Goal: Task Accomplishment & Management: Manage account settings

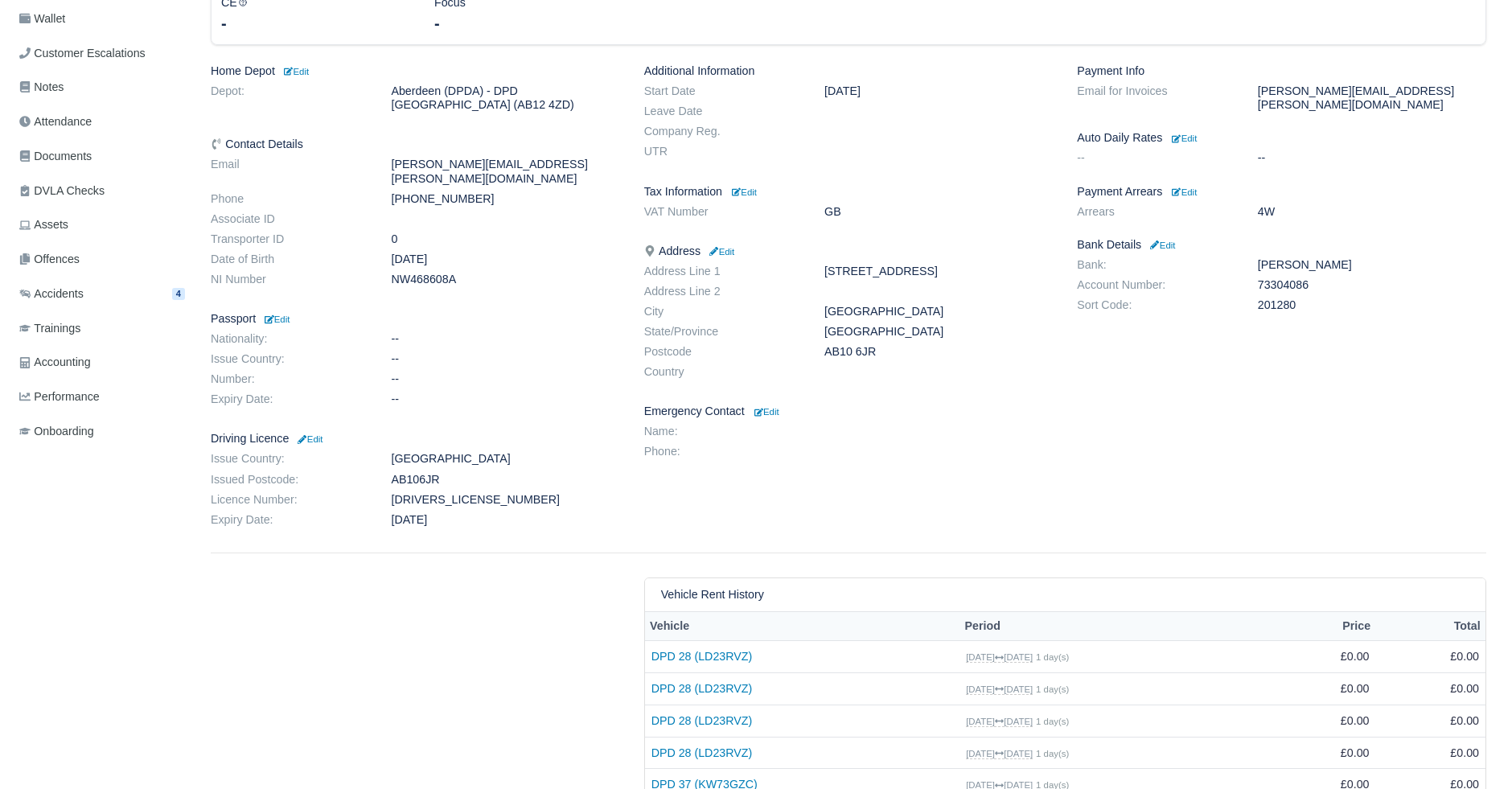
scroll to position [149, 0]
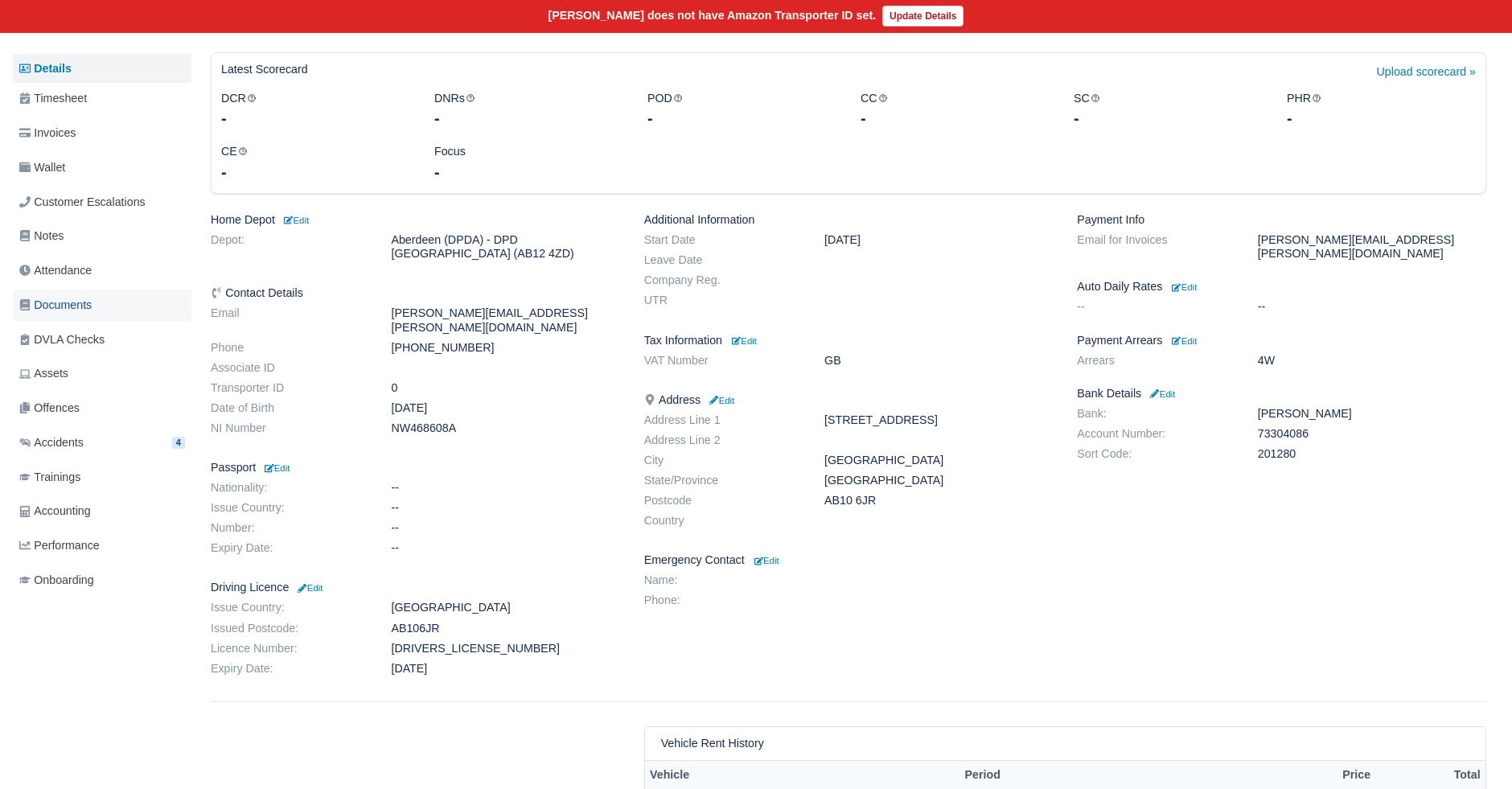
click at [89, 306] on span "Documents" at bounding box center [56, 305] width 73 height 19
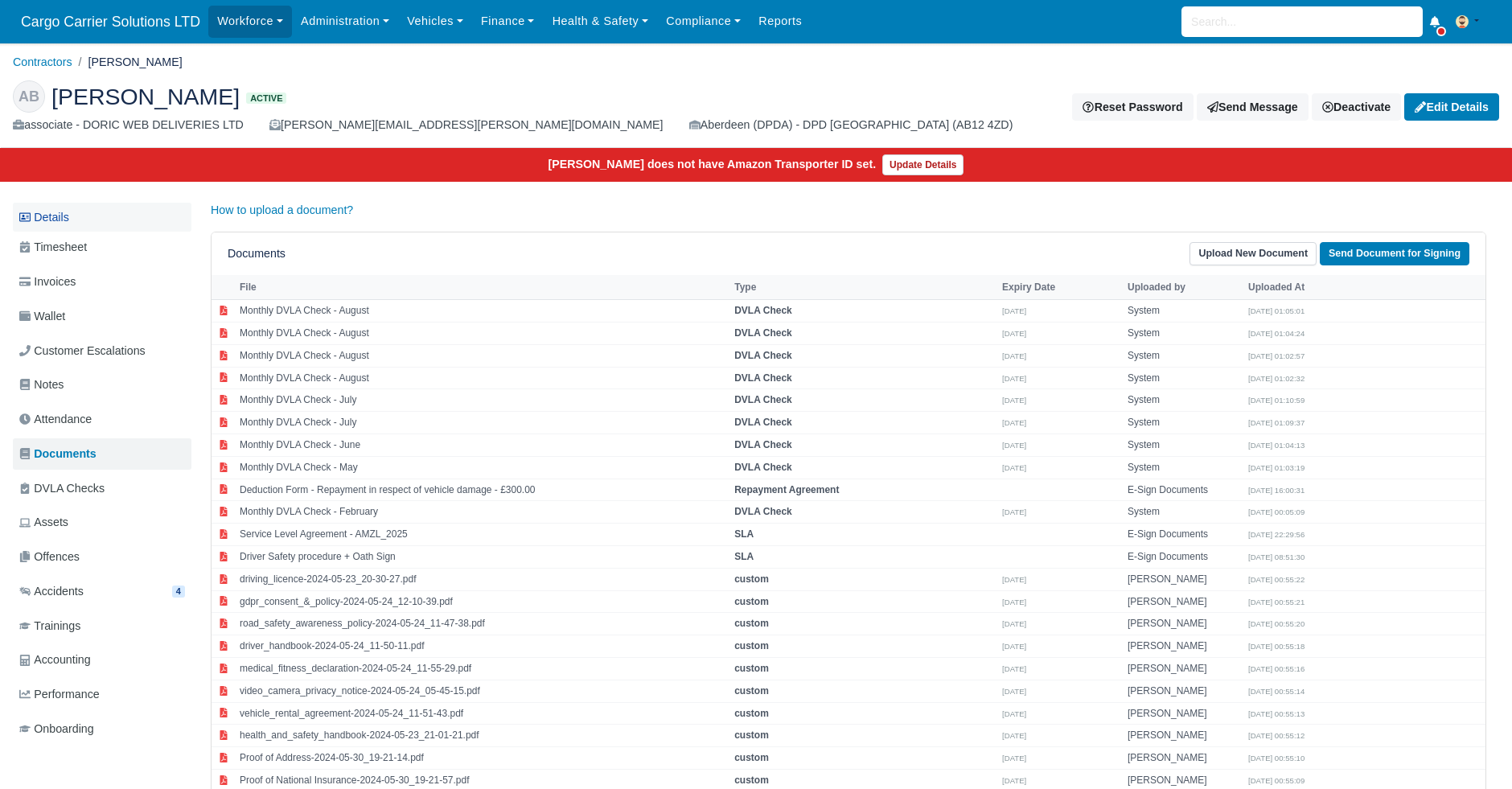
click at [47, 208] on link "Details" at bounding box center [102, 218] width 179 height 29
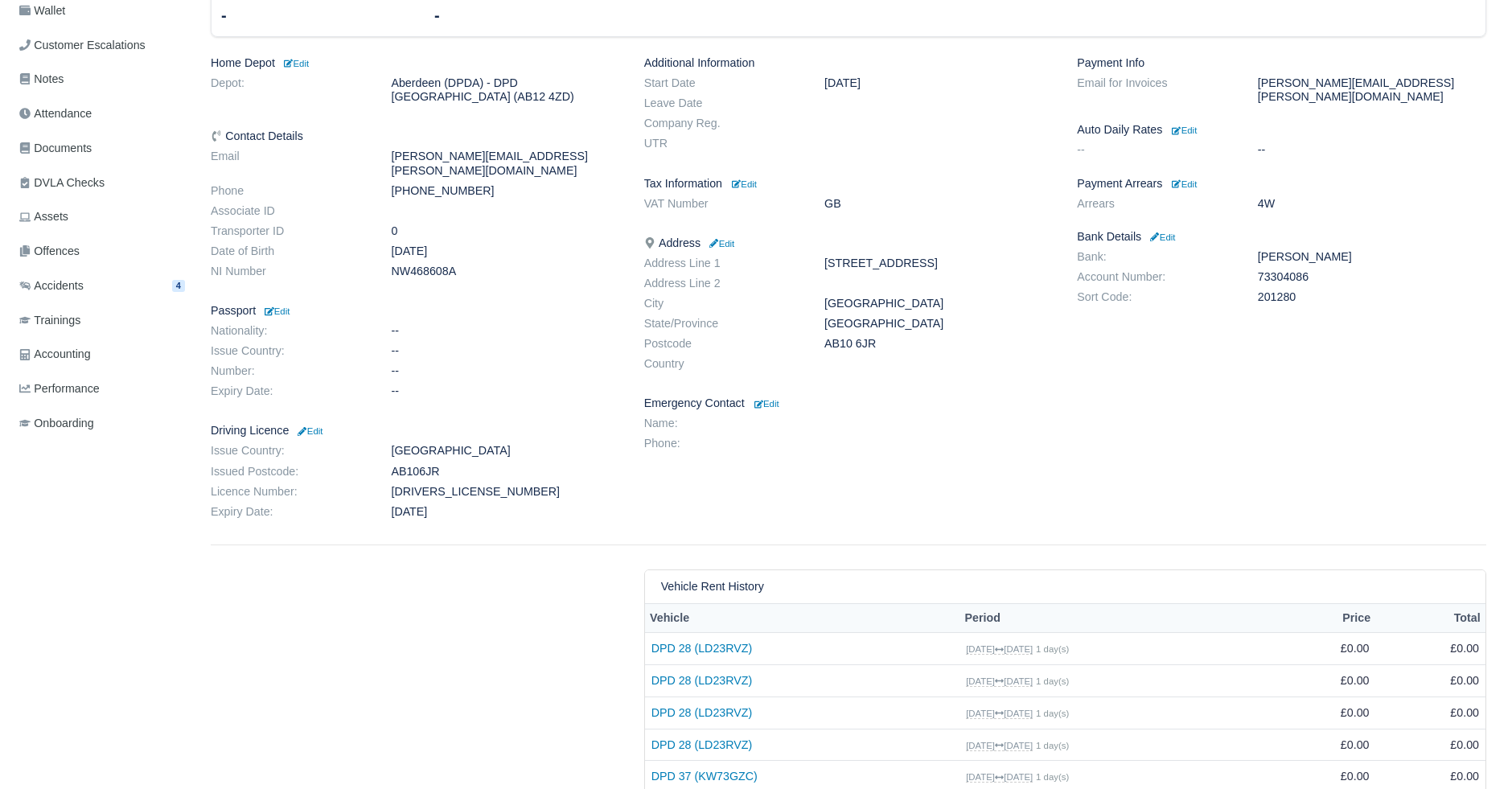
scroll to position [363, 0]
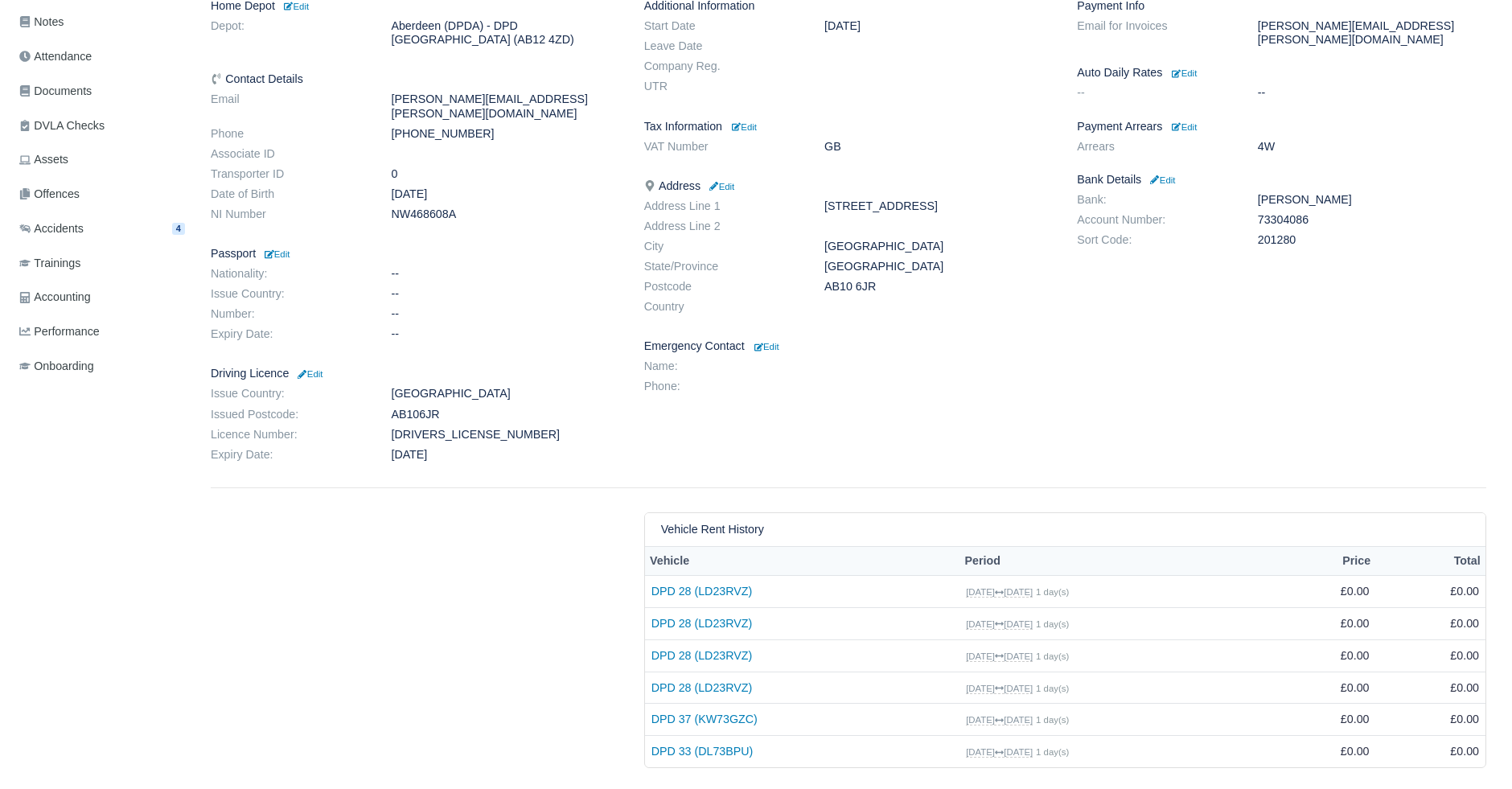
click at [1304, 234] on dd "201280" at bounding box center [1372, 240] width 252 height 14
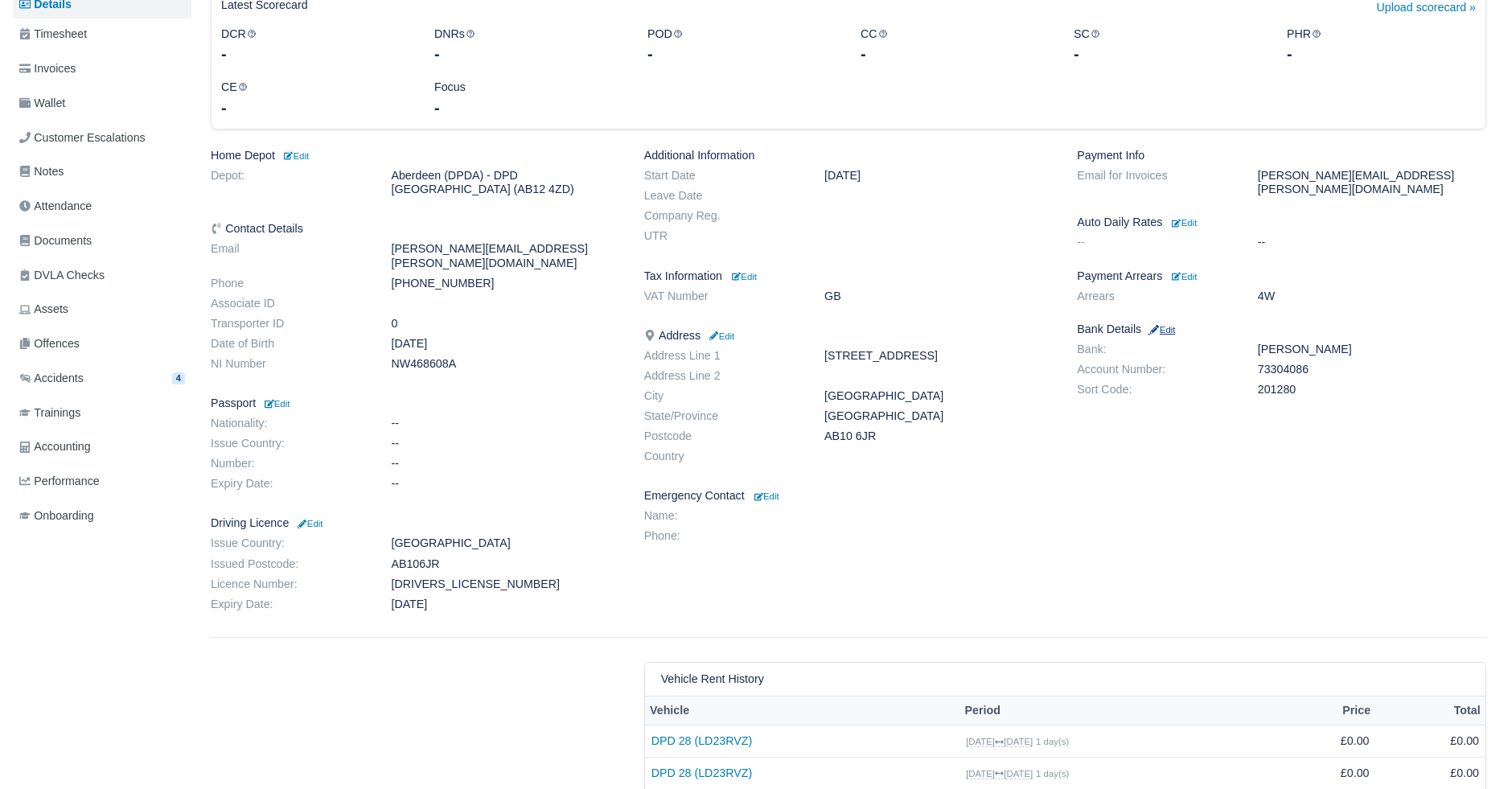
click at [1164, 325] on small "Edit" at bounding box center [1162, 330] width 27 height 10
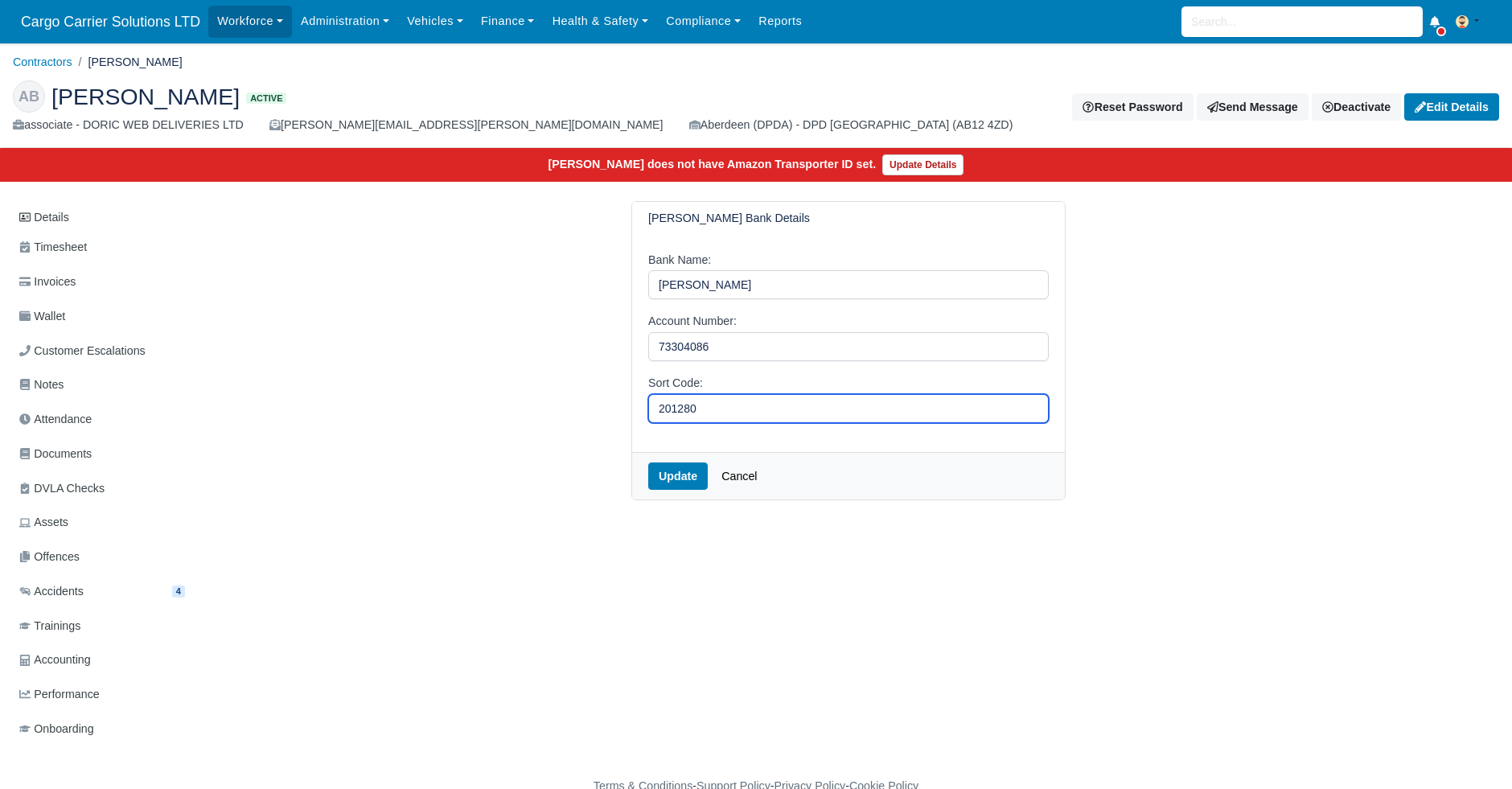
click at [720, 408] on input "201280" at bounding box center [849, 409] width 400 height 29
click at [673, 410] on input "201280" at bounding box center [849, 409] width 400 height 29
click at [685, 410] on input "20-1280" at bounding box center [849, 409] width 400 height 29
type input "20-12-80"
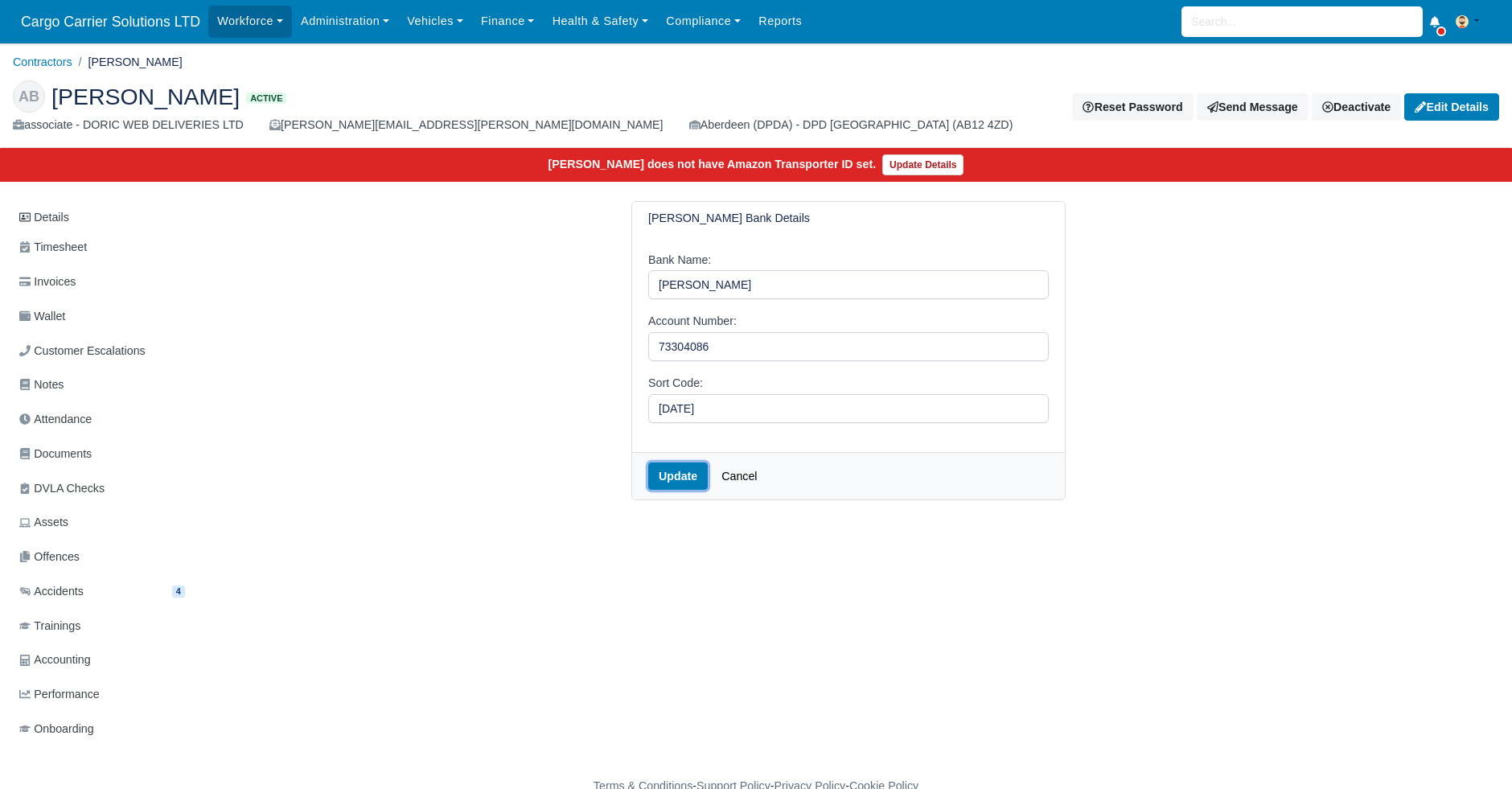
click at [668, 475] on button "Update" at bounding box center [678, 476] width 60 height 27
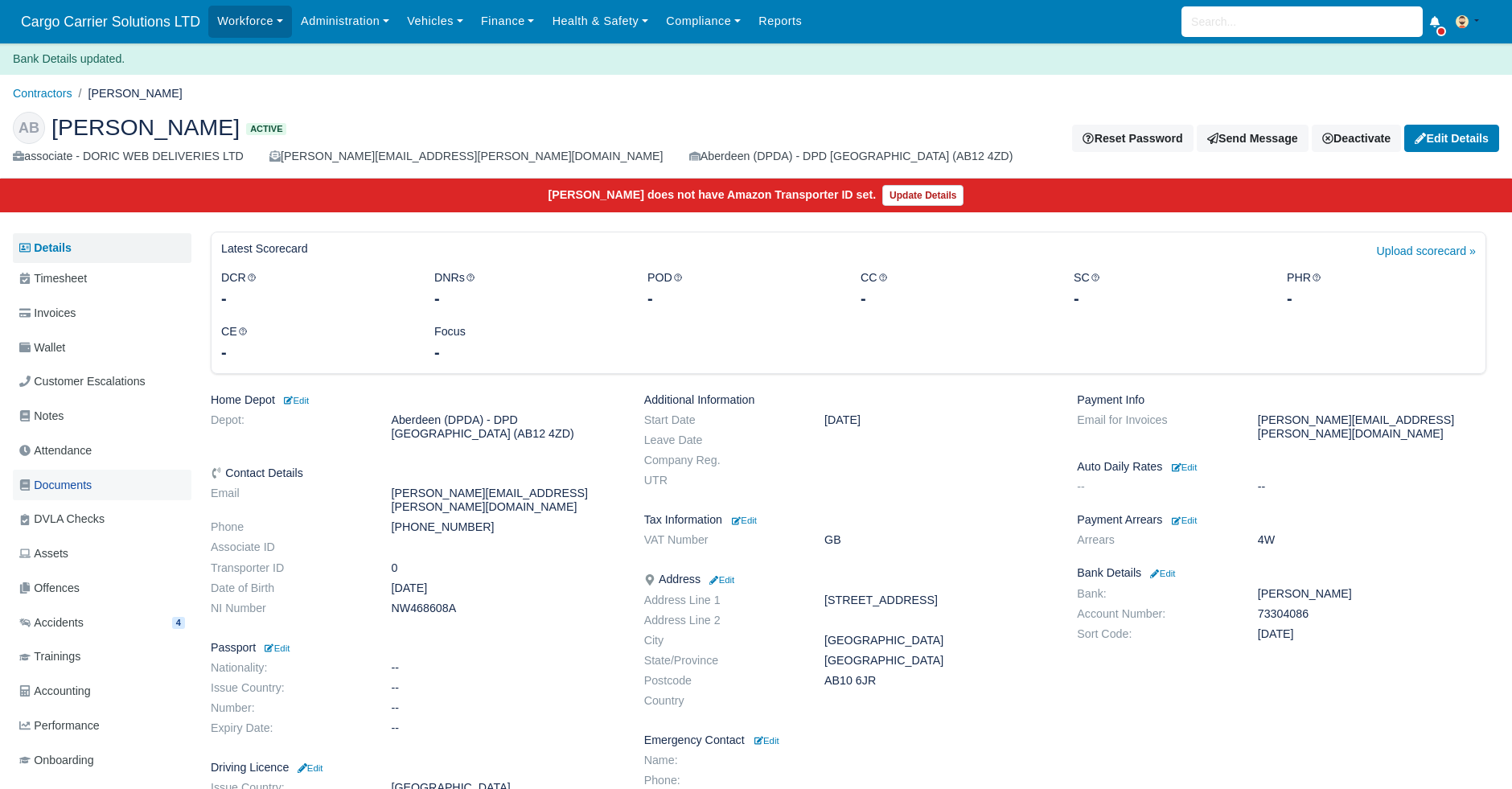
click at [72, 489] on span "Documents" at bounding box center [56, 485] width 73 height 19
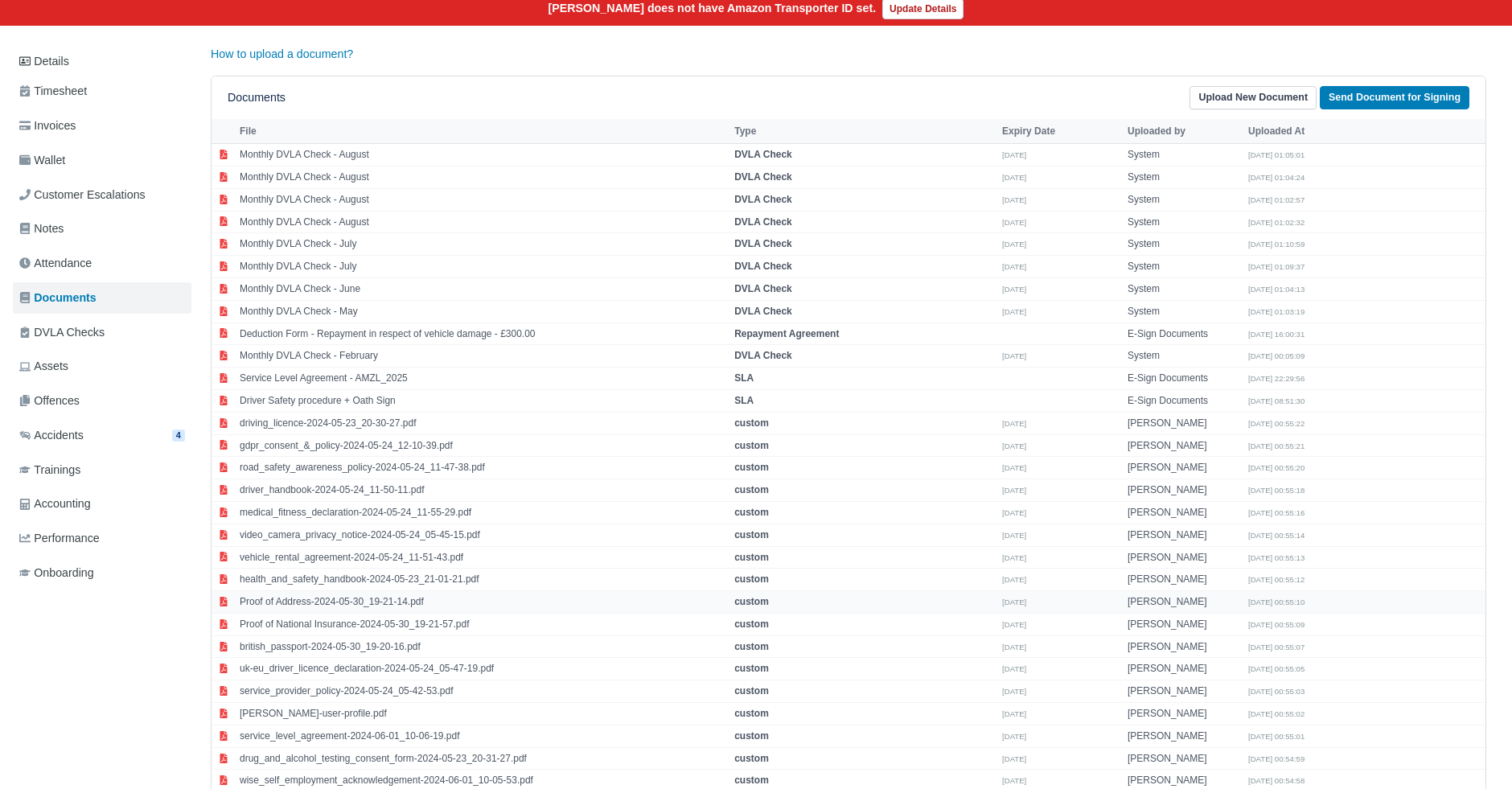
scroll to position [297, 0]
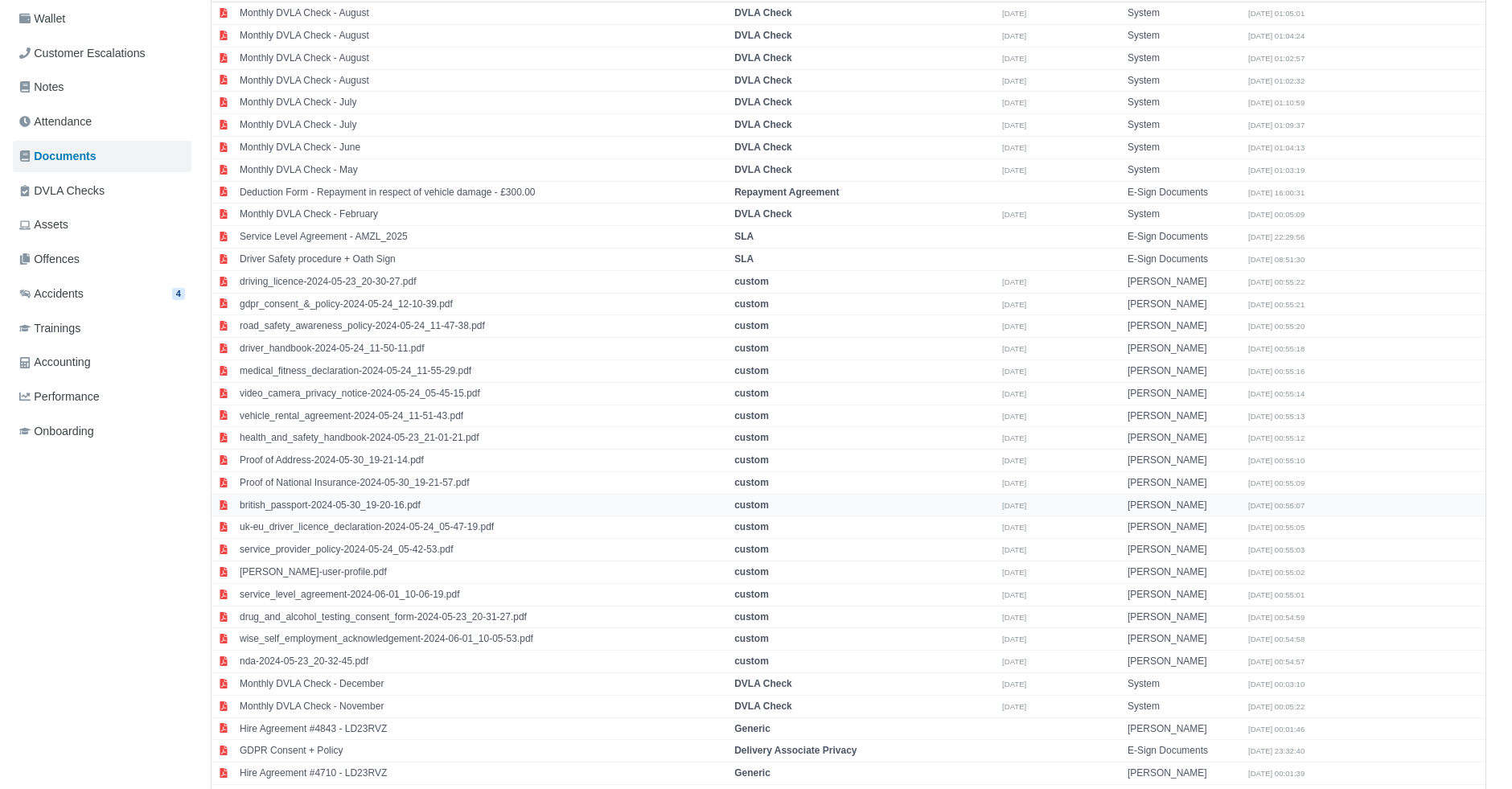
click at [335, 501] on td "british_passport-2024-05-30_19-20-16.pdf" at bounding box center [483, 504] width 495 height 23
select select "custom"
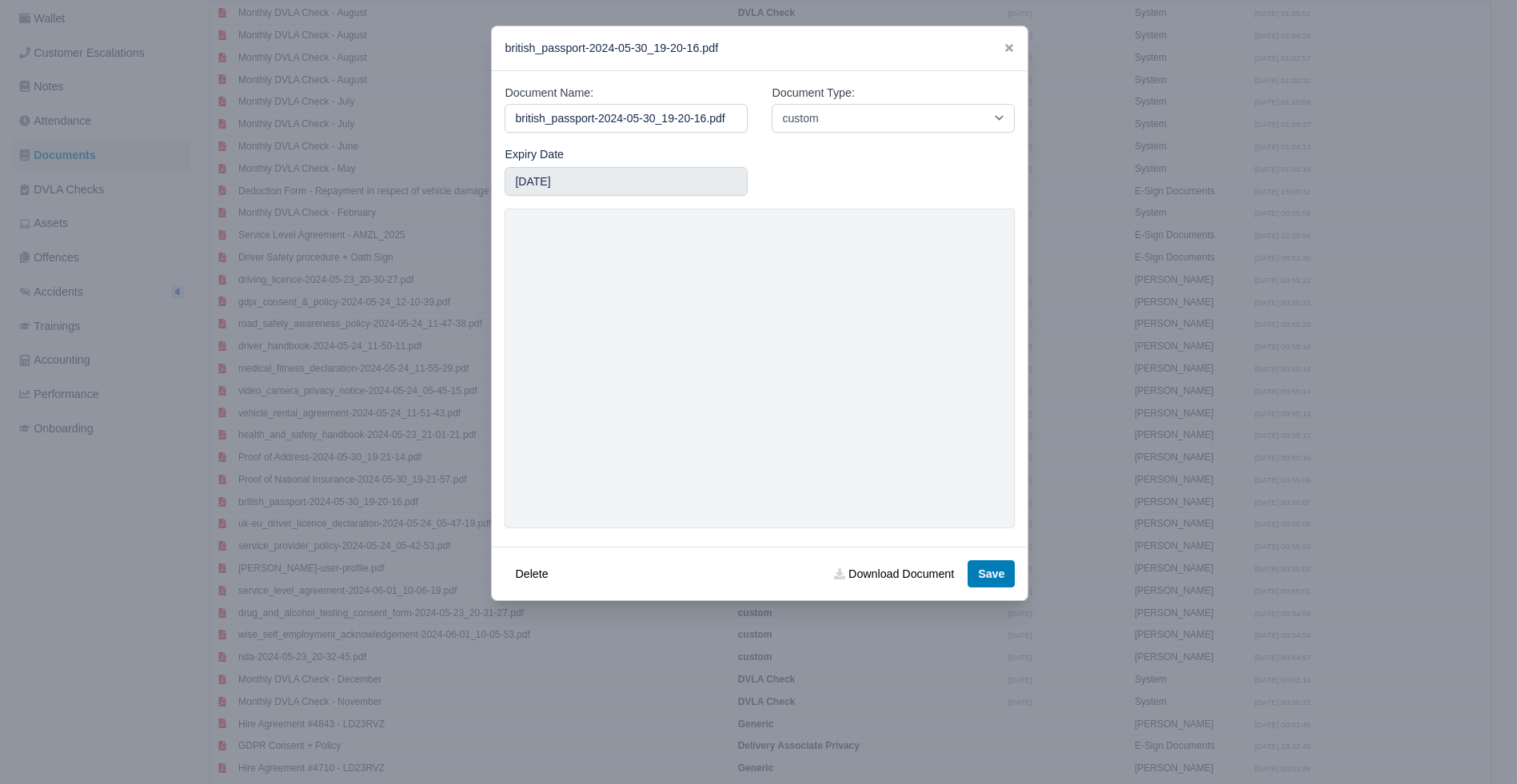
click at [995, 49] on div "british_passport-2024-05-30_19-20-16.pdf" at bounding box center [759, 49] width 536 height 45
click at [1005, 47] on icon at bounding box center [1009, 48] width 8 height 8
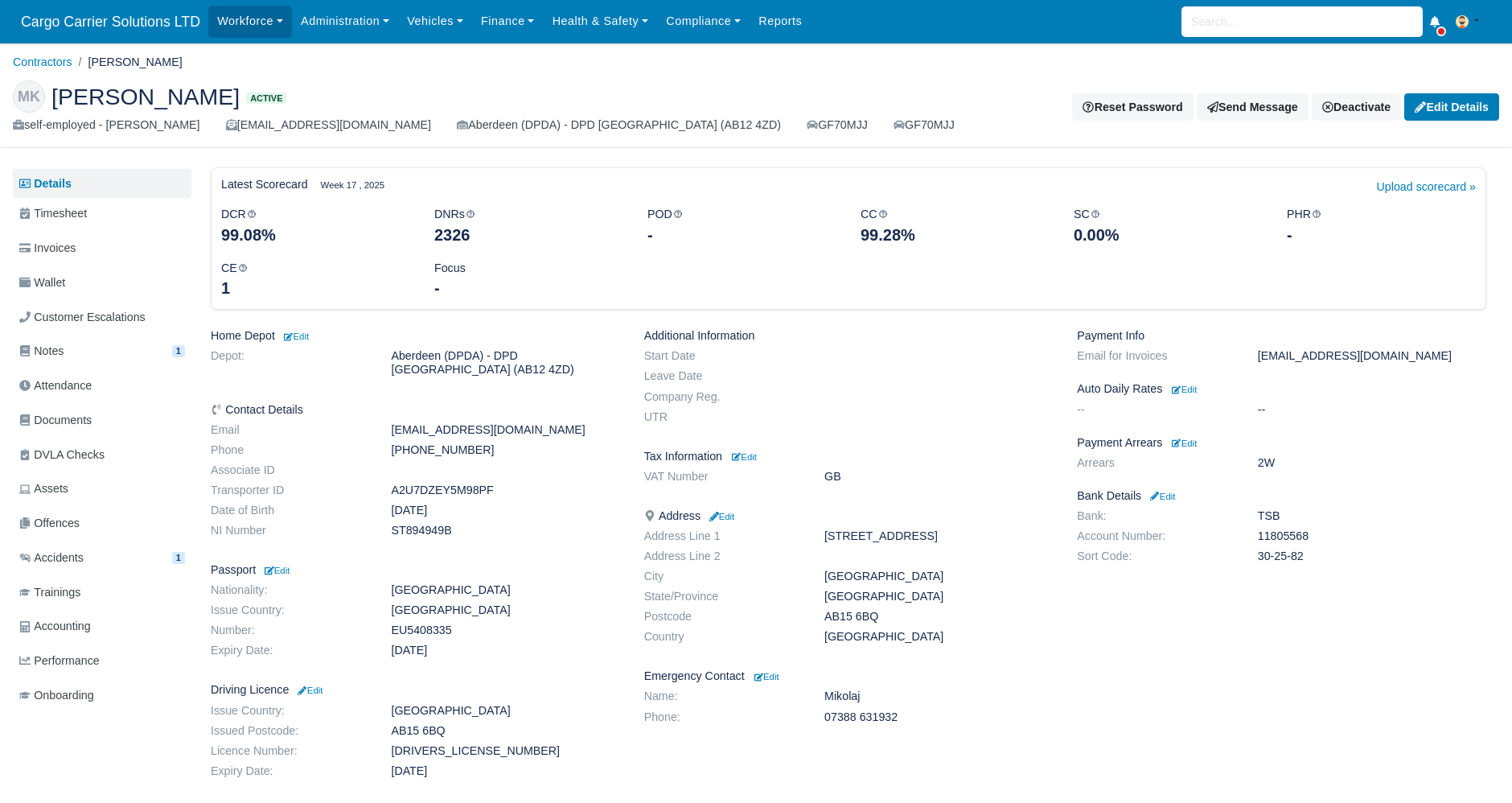
click at [185, 100] on span "Michal Koscielny" at bounding box center [145, 96] width 188 height 23
copy span "Koscielny"
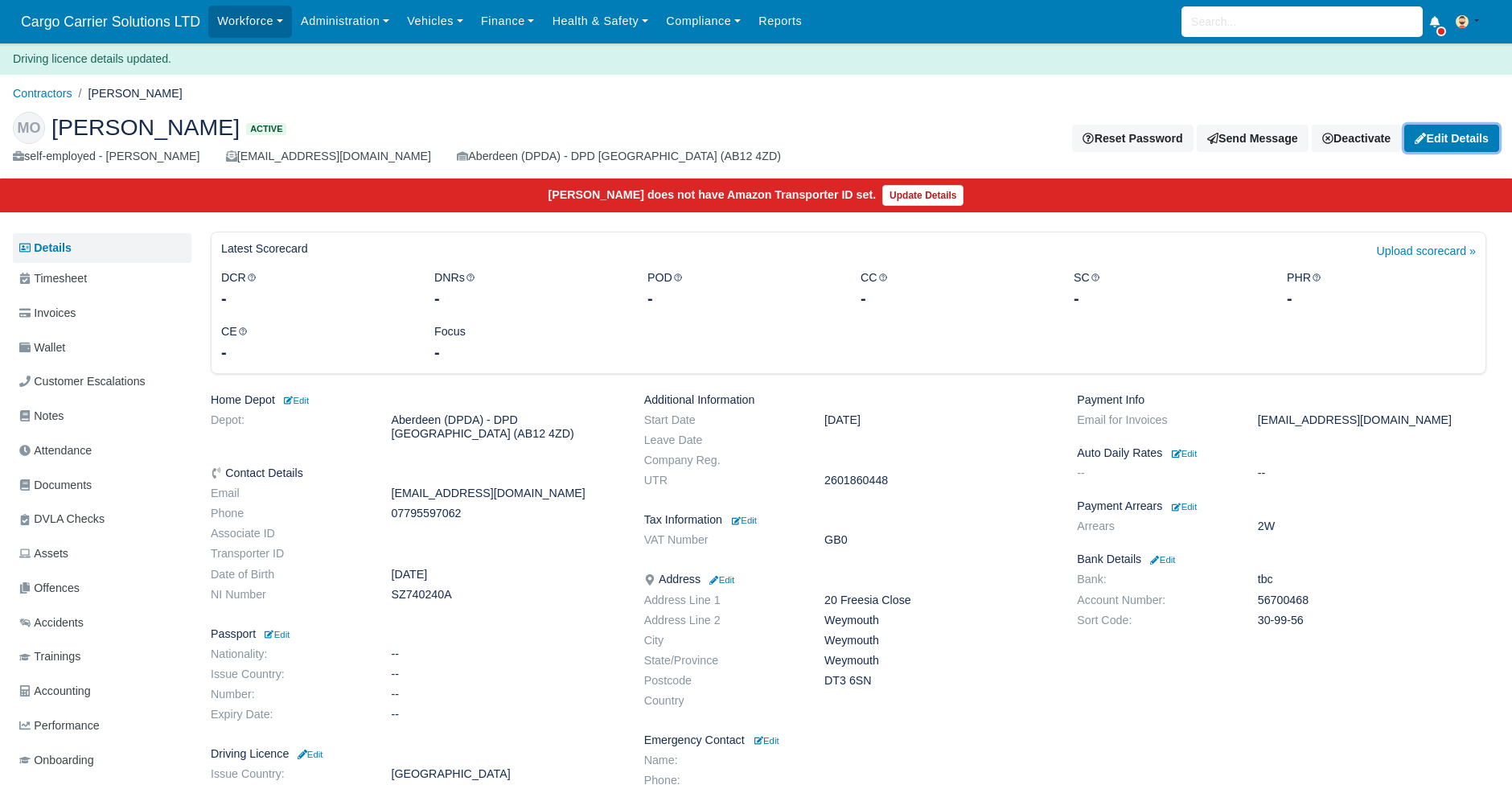
click at [1447, 140] on link "Edit Details" at bounding box center [1451, 138] width 95 height 27
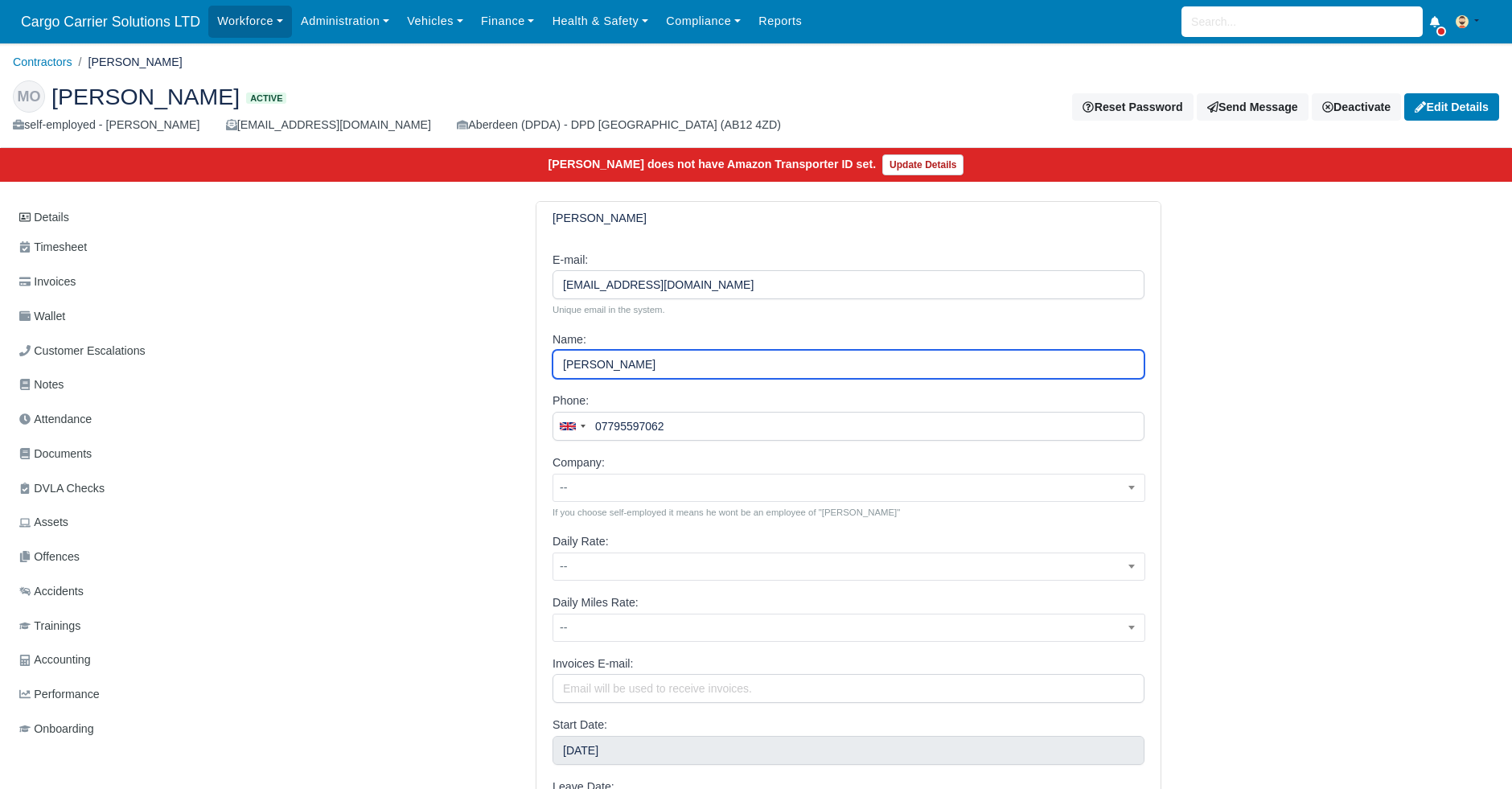
click at [670, 366] on input "Matheus Oliviera" at bounding box center [848, 365] width 592 height 29
drag, startPoint x: 740, startPoint y: 362, endPoint x: 249, endPoint y: 359, distance: 491.0
click at [249, 359] on div "Matheus Oliviera E-mail: Oliveirasmat@gmail.com Unique email in the system. Nam…" at bounding box center [848, 707] width 1300 height 1012
paste input "Da Silva De Olivei"
type input "Matheus Da Silva De Oliveira"
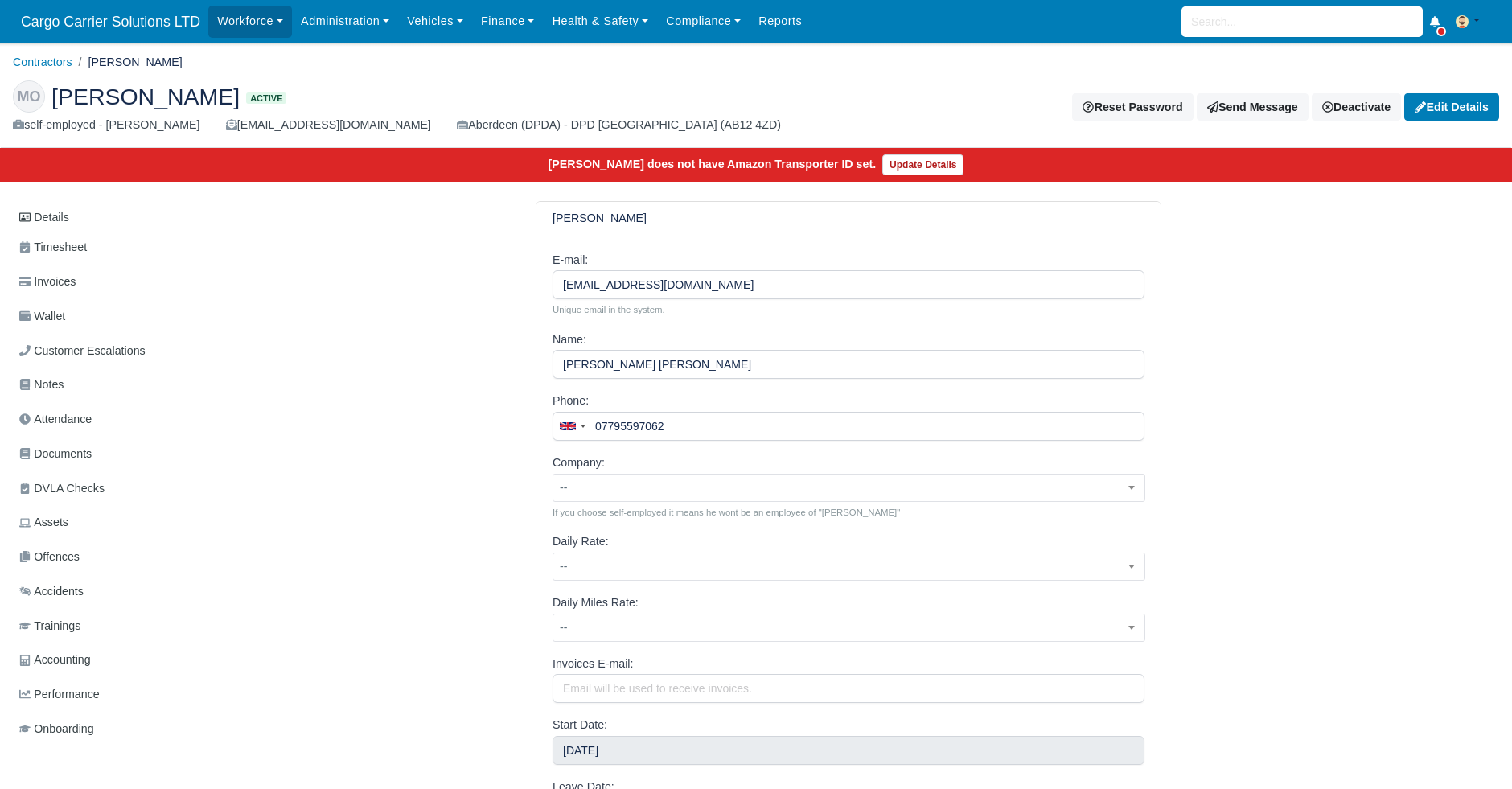
click at [276, 451] on div "Matheus Oliviera E-mail: Oliveirasmat@gmail.com Unique email in the system. Nam…" at bounding box center [848, 707] width 1300 height 1012
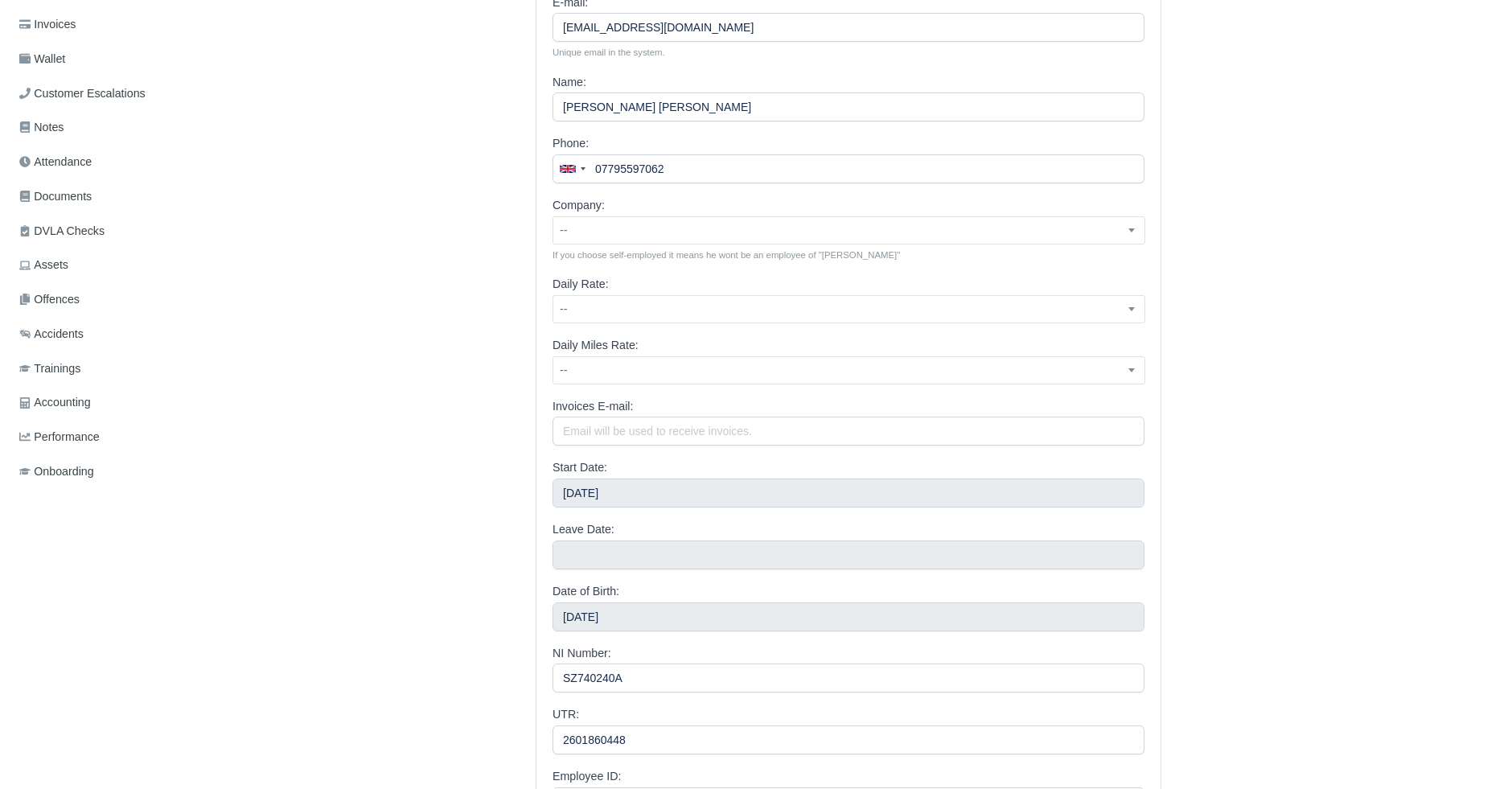
scroll to position [444, 0]
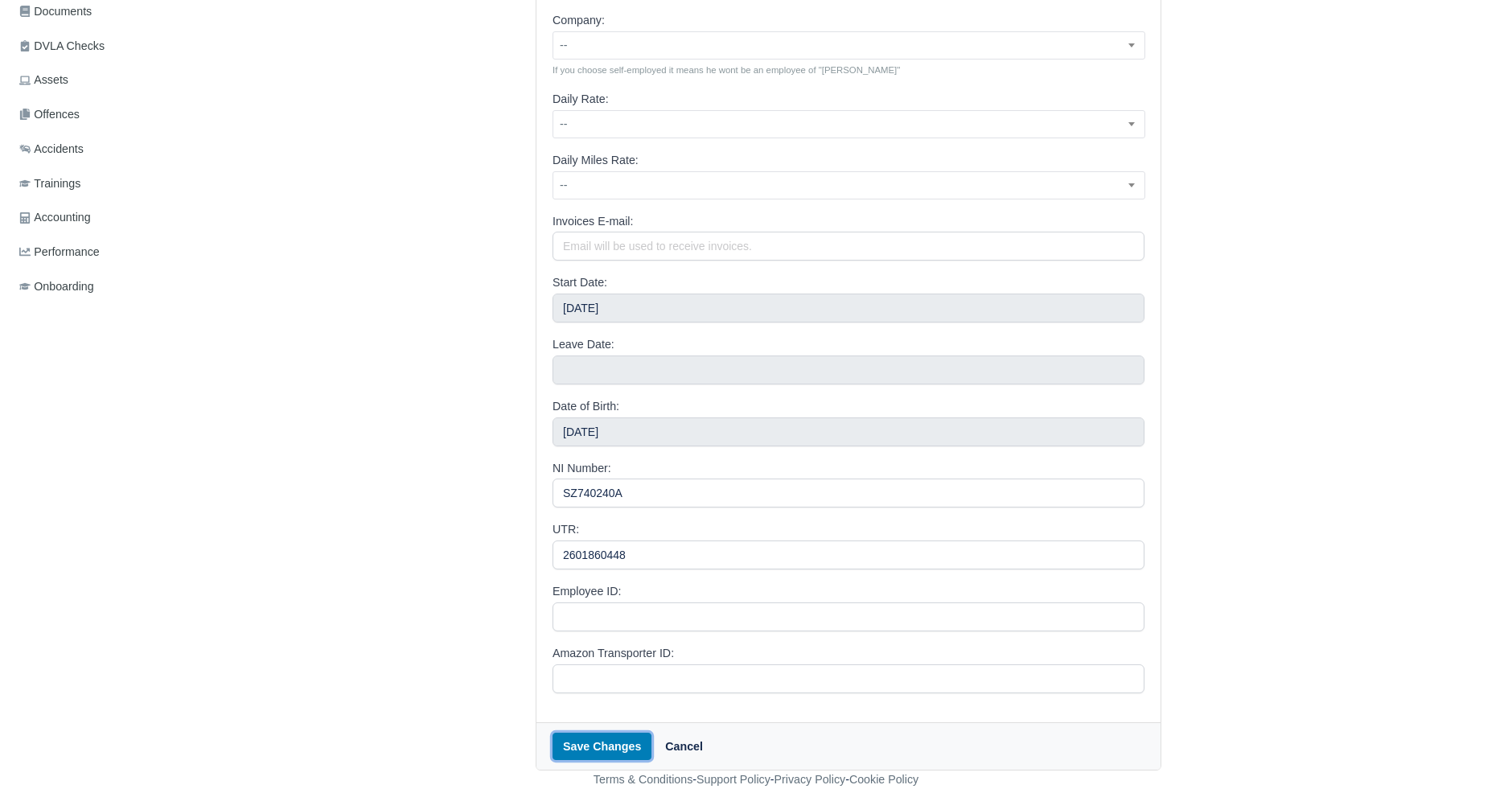
click at [582, 741] on button "Save Changes" at bounding box center [601, 747] width 99 height 27
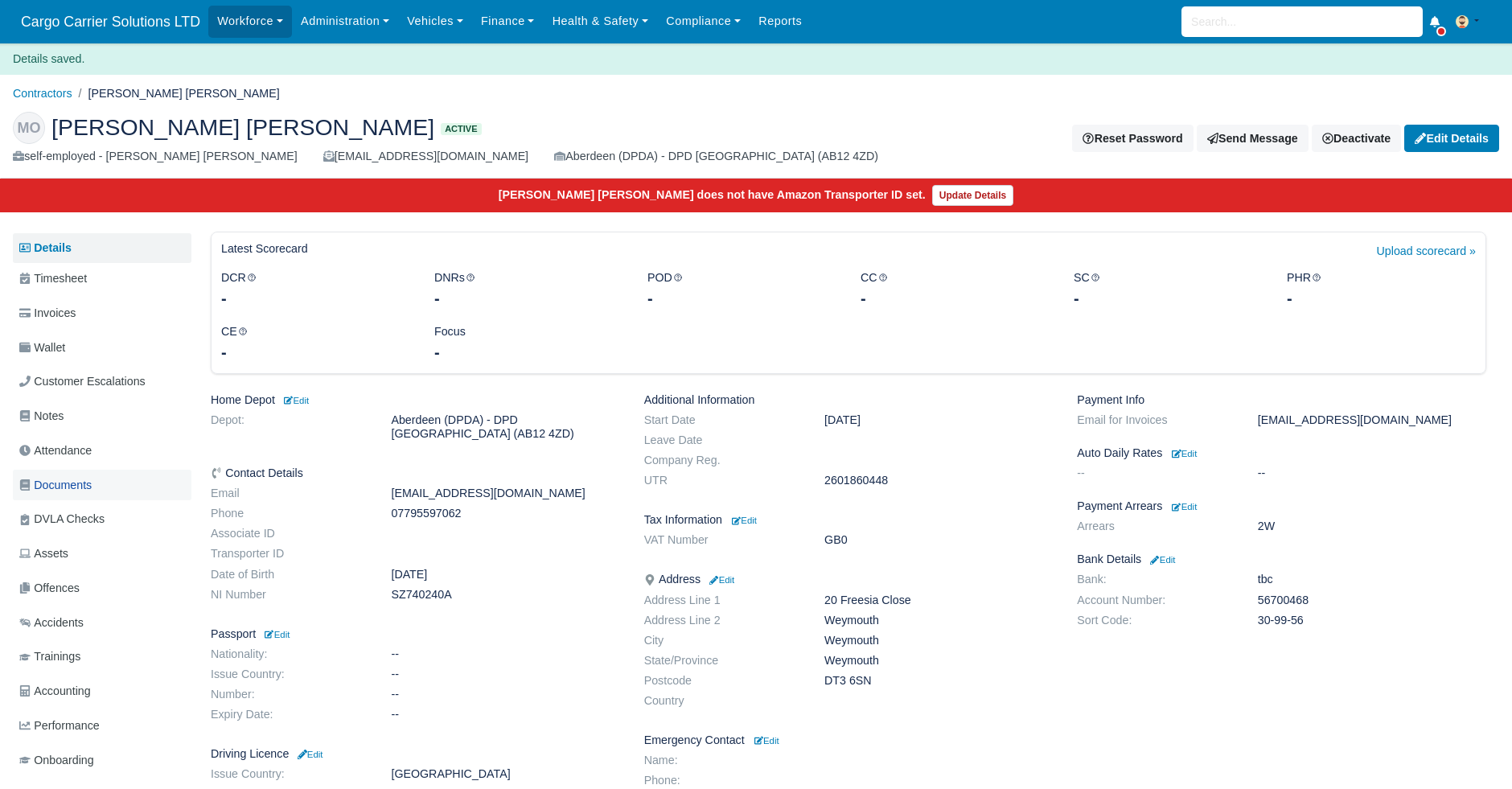
click at [60, 495] on link "Documents" at bounding box center [102, 486] width 179 height 31
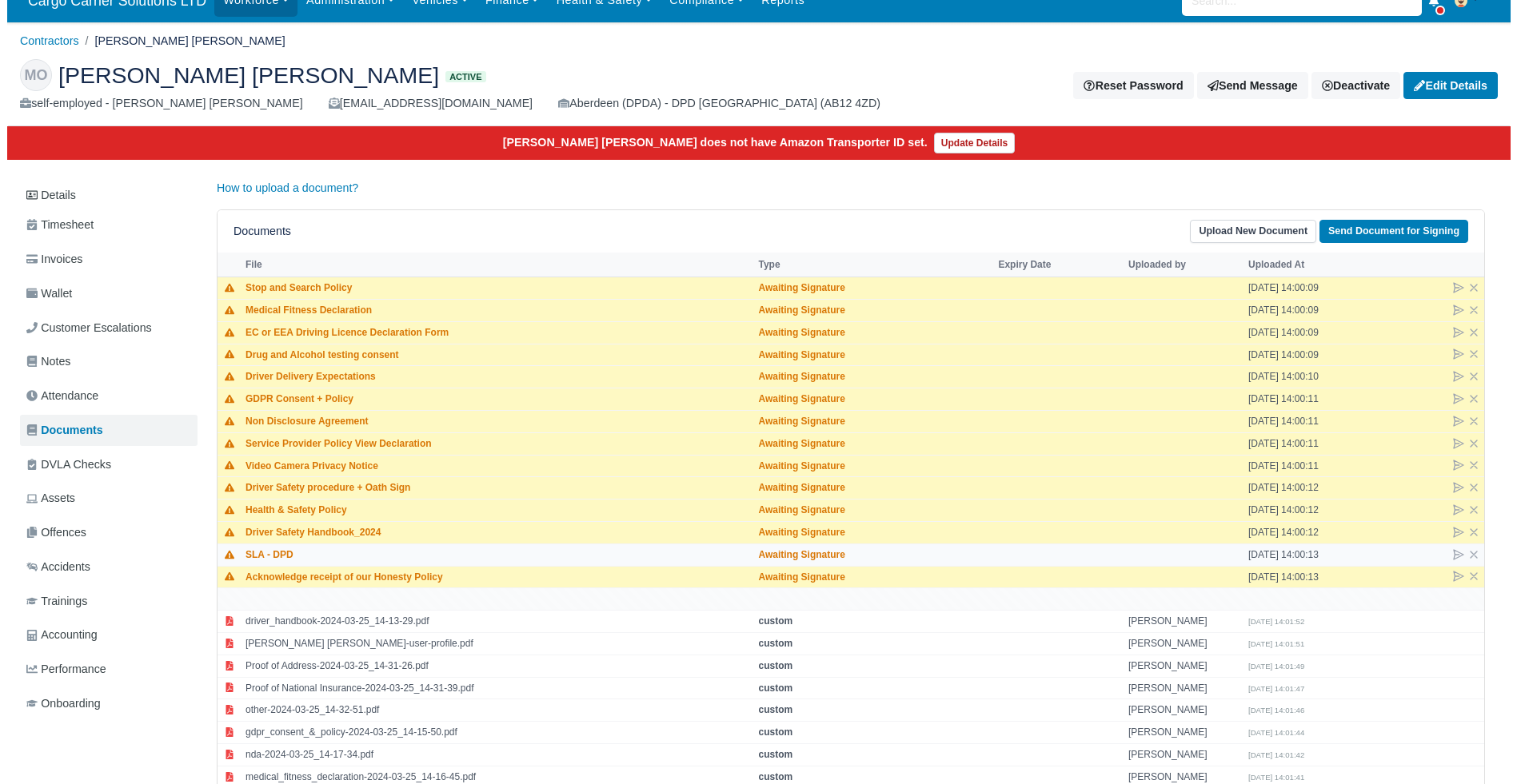
scroll to position [102, 0]
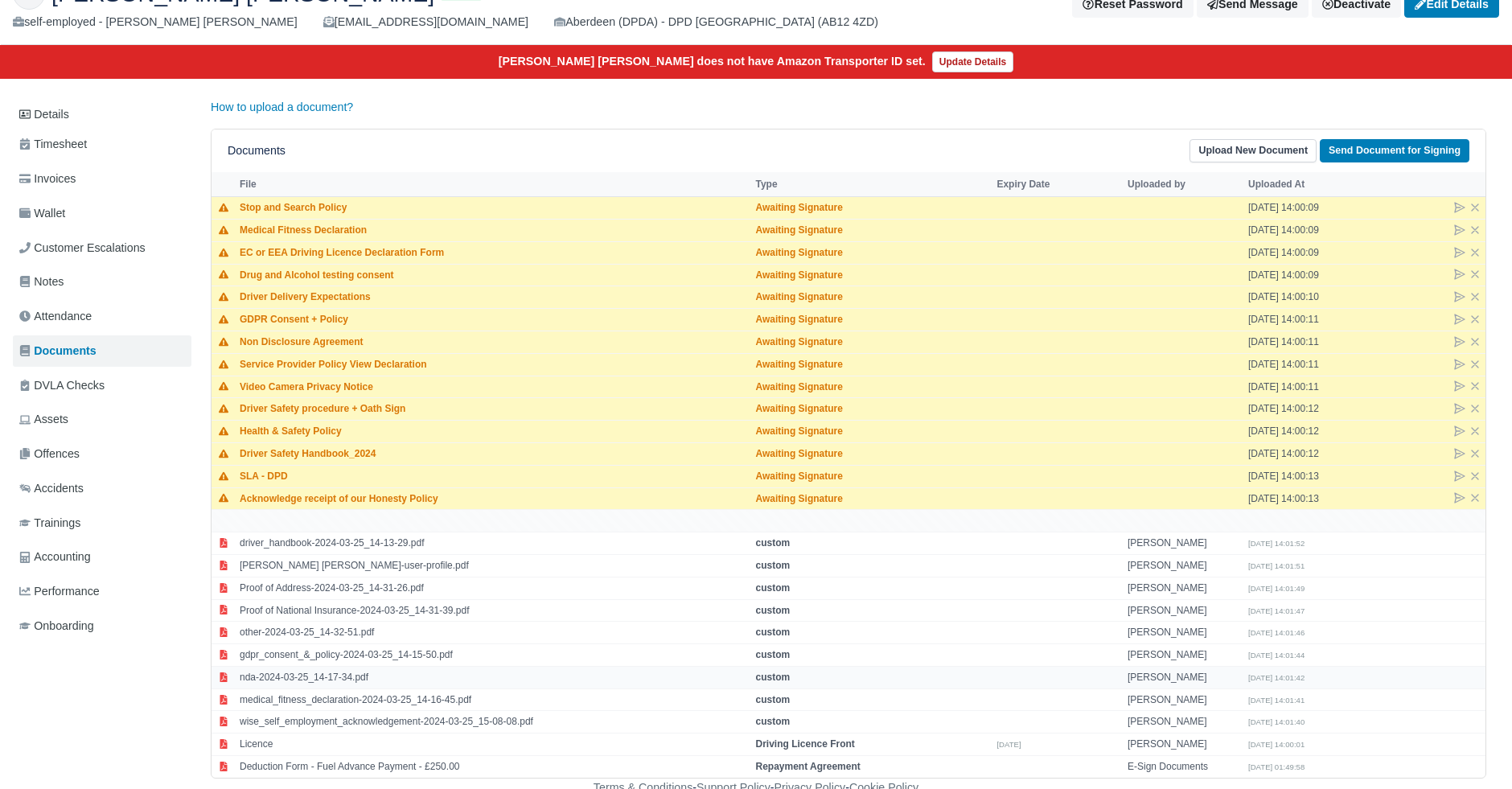
click at [331, 674] on td "nda-2024-03-25_14-17-34.pdf" at bounding box center [493, 677] width 515 height 23
select select "custom"
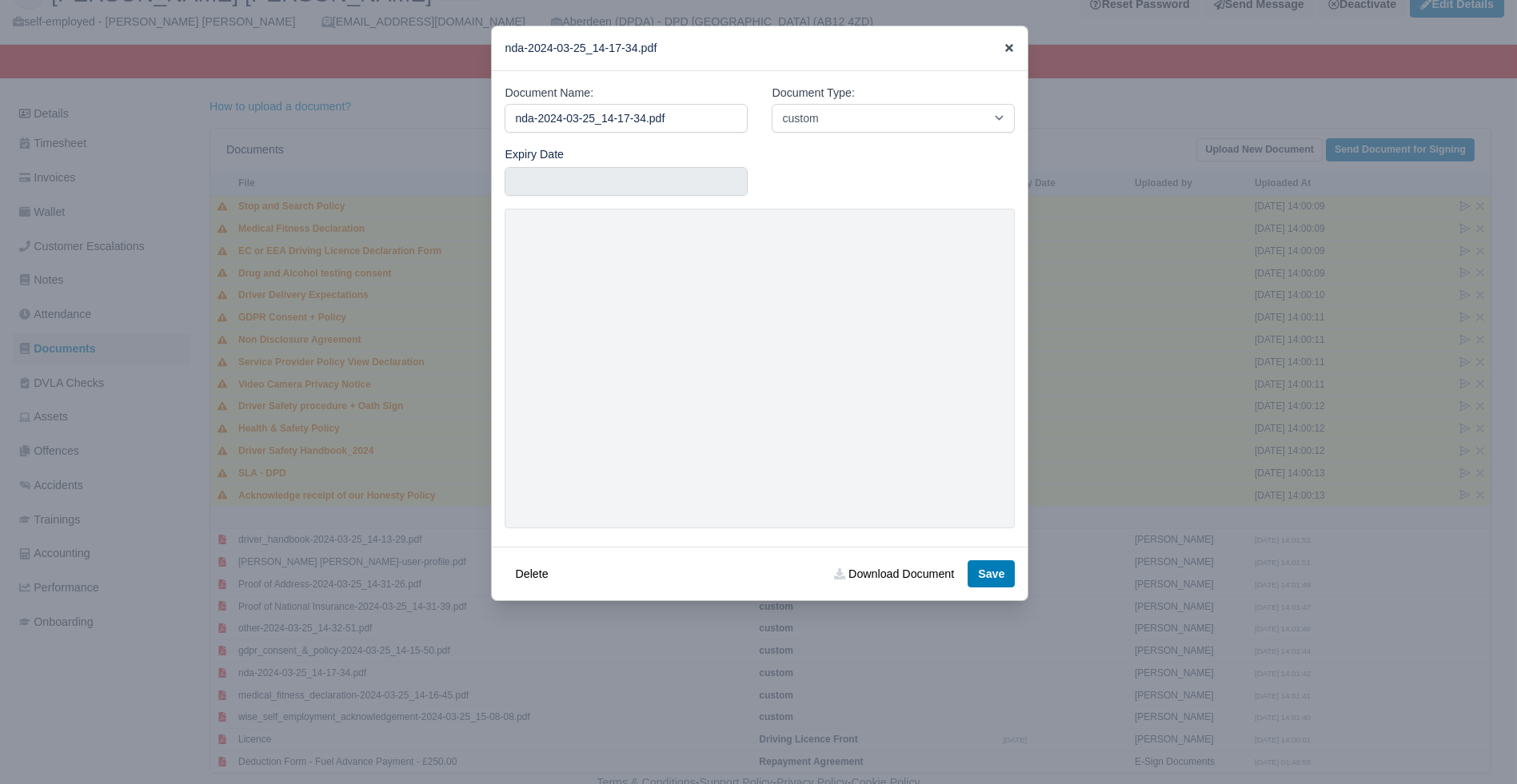
click at [1005, 47] on icon at bounding box center [1009, 48] width 8 height 8
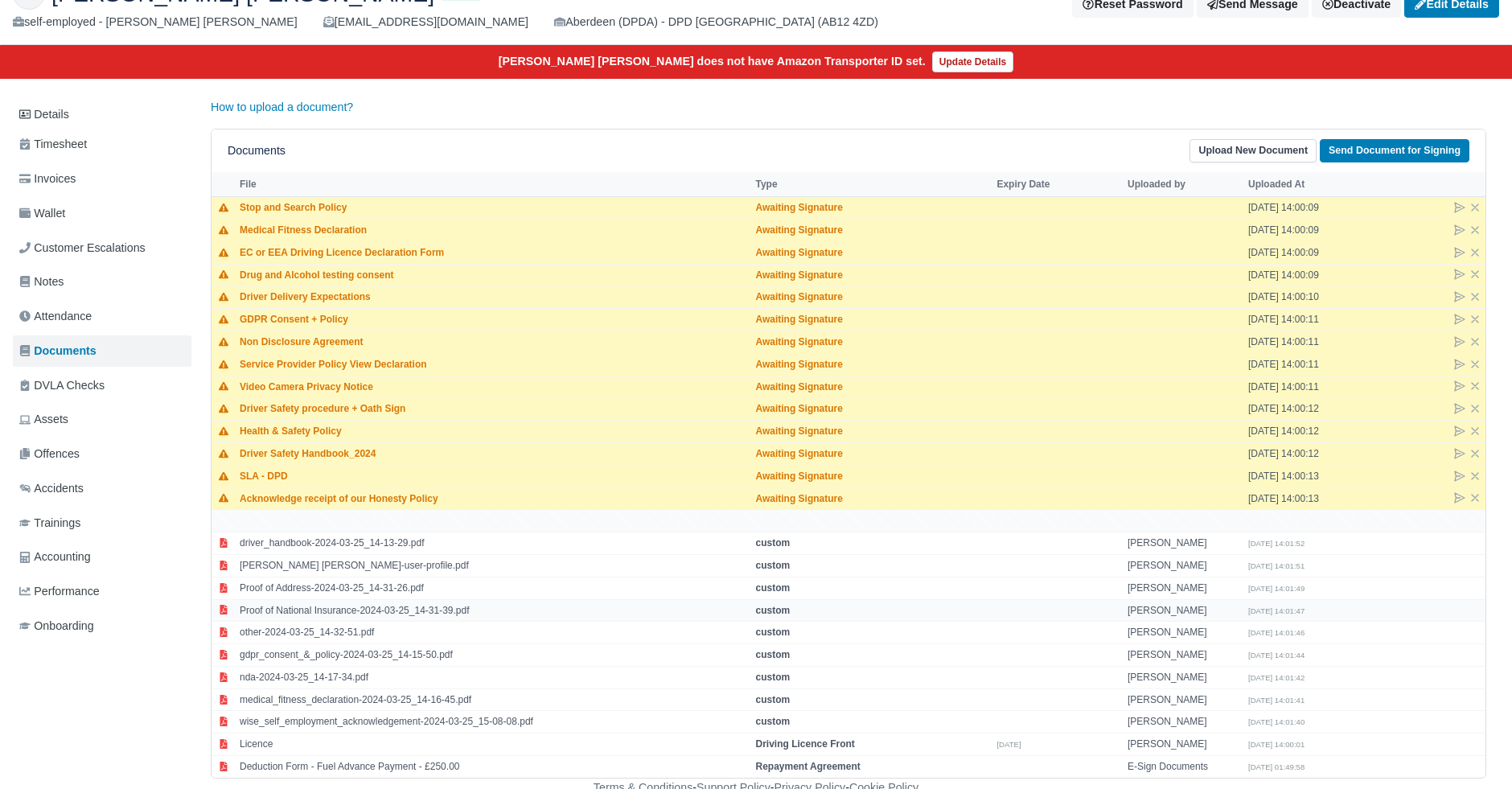
click at [319, 605] on td "Proof of National Insurance-2024-03-25_14-31-39.pdf" at bounding box center [493, 610] width 515 height 23
select select "custom"
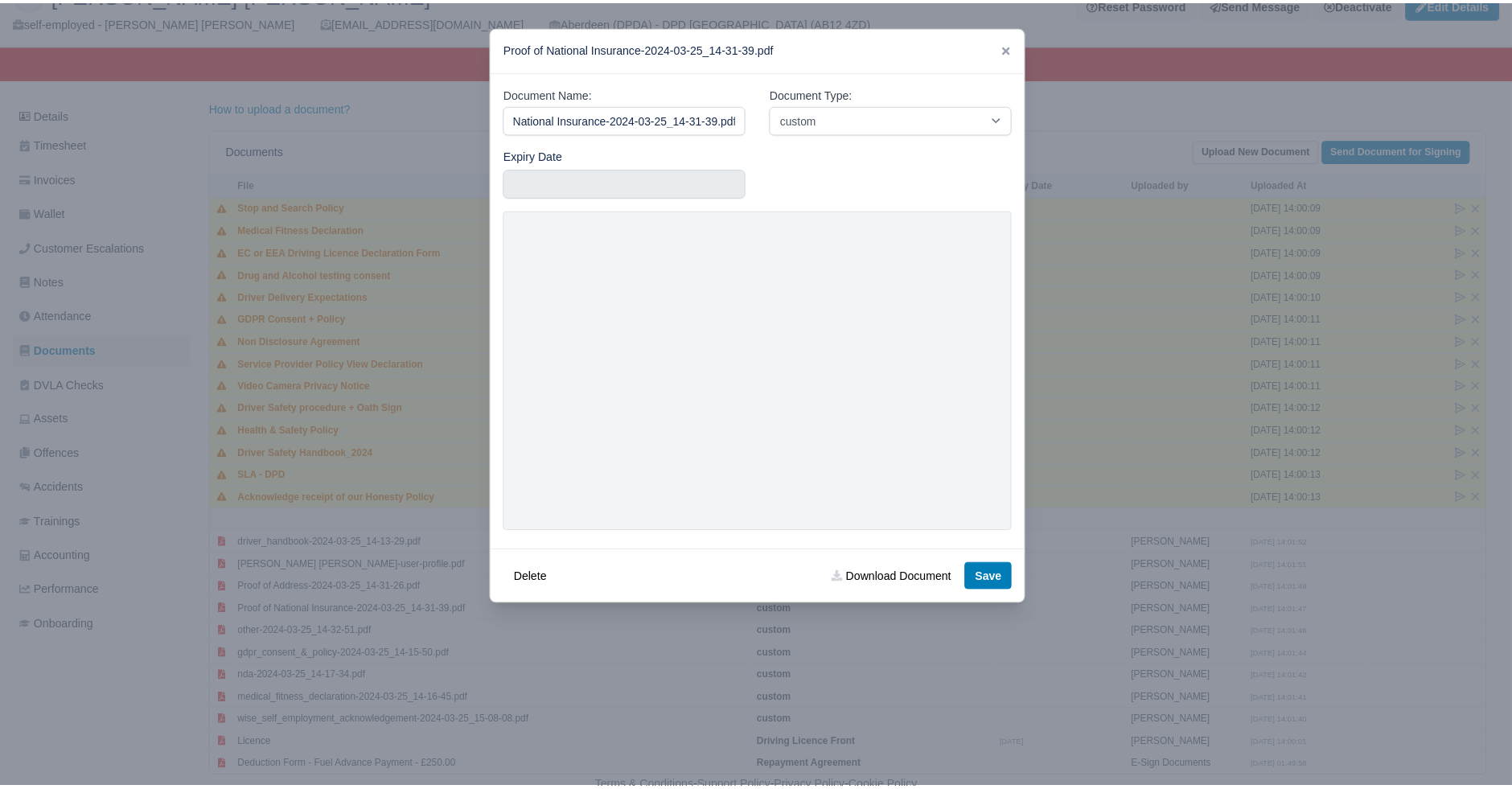
scroll to position [0, 0]
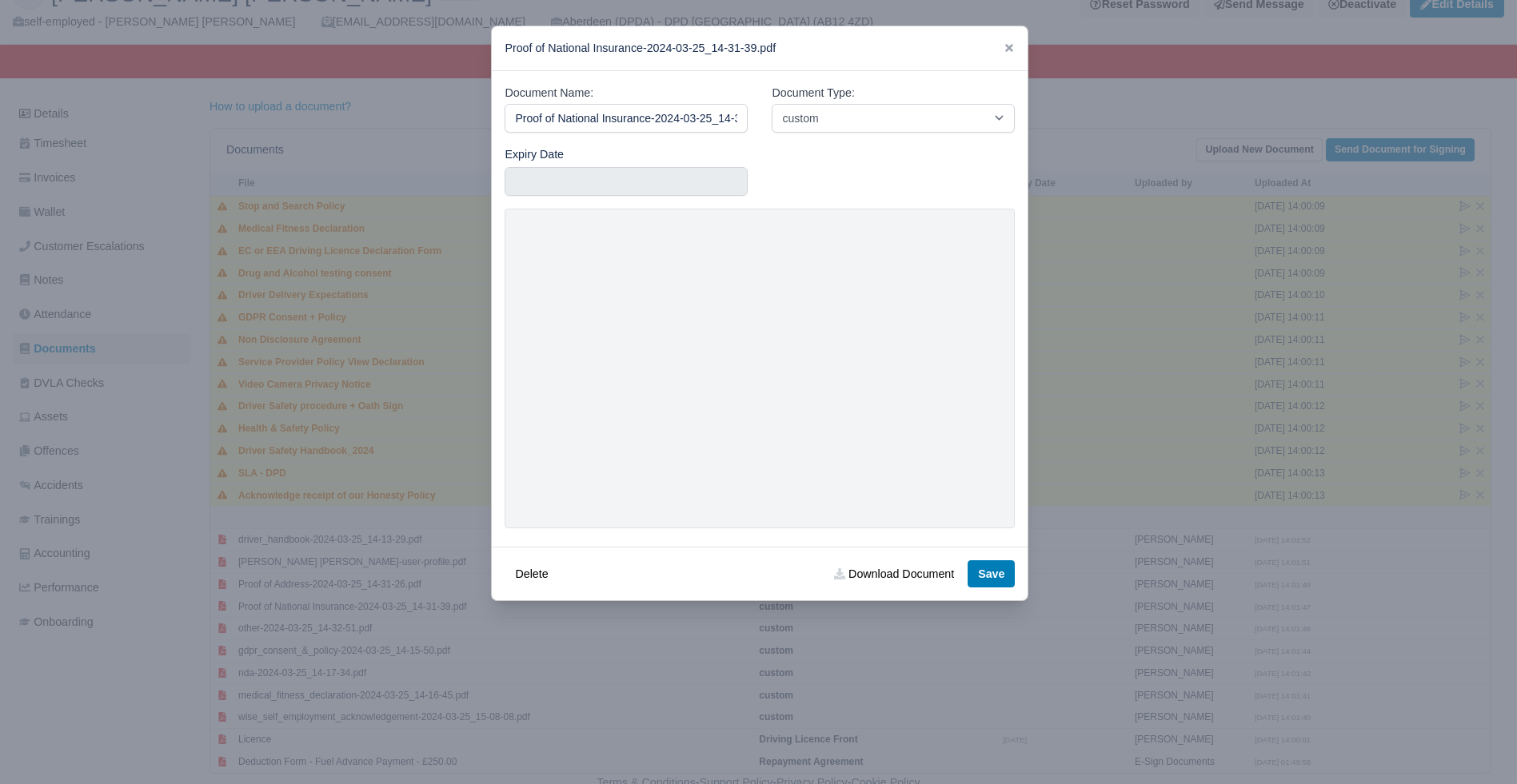
click at [1004, 56] on div at bounding box center [1009, 48] width 11 height 19
click at [994, 39] on div "Proof of National Insurance-2024-03-25_14-31-39.pdf" at bounding box center [759, 49] width 536 height 45
click at [1007, 45] on icon at bounding box center [1009, 47] width 11 height 11
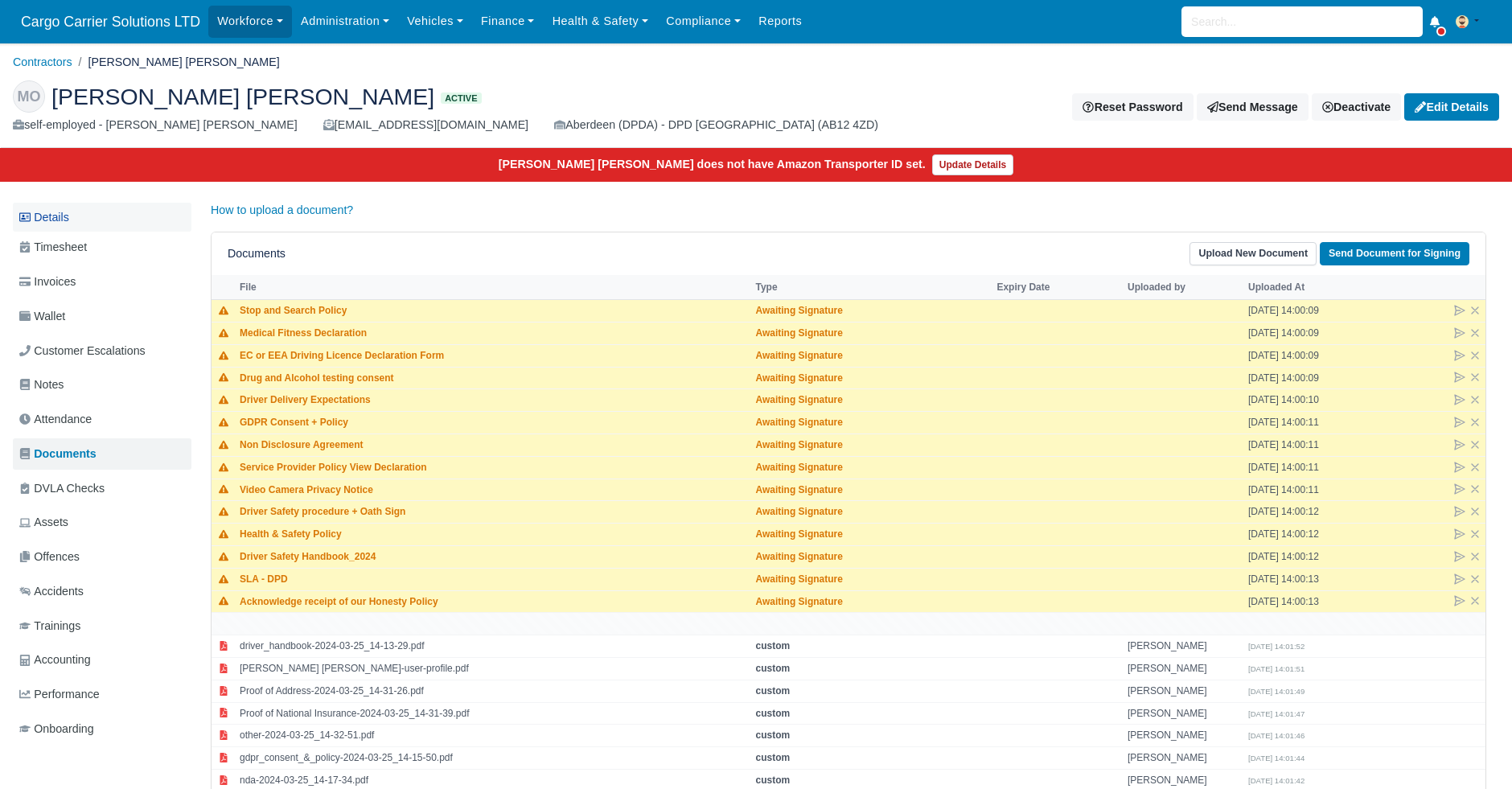
click at [66, 208] on link "Details" at bounding box center [102, 218] width 179 height 29
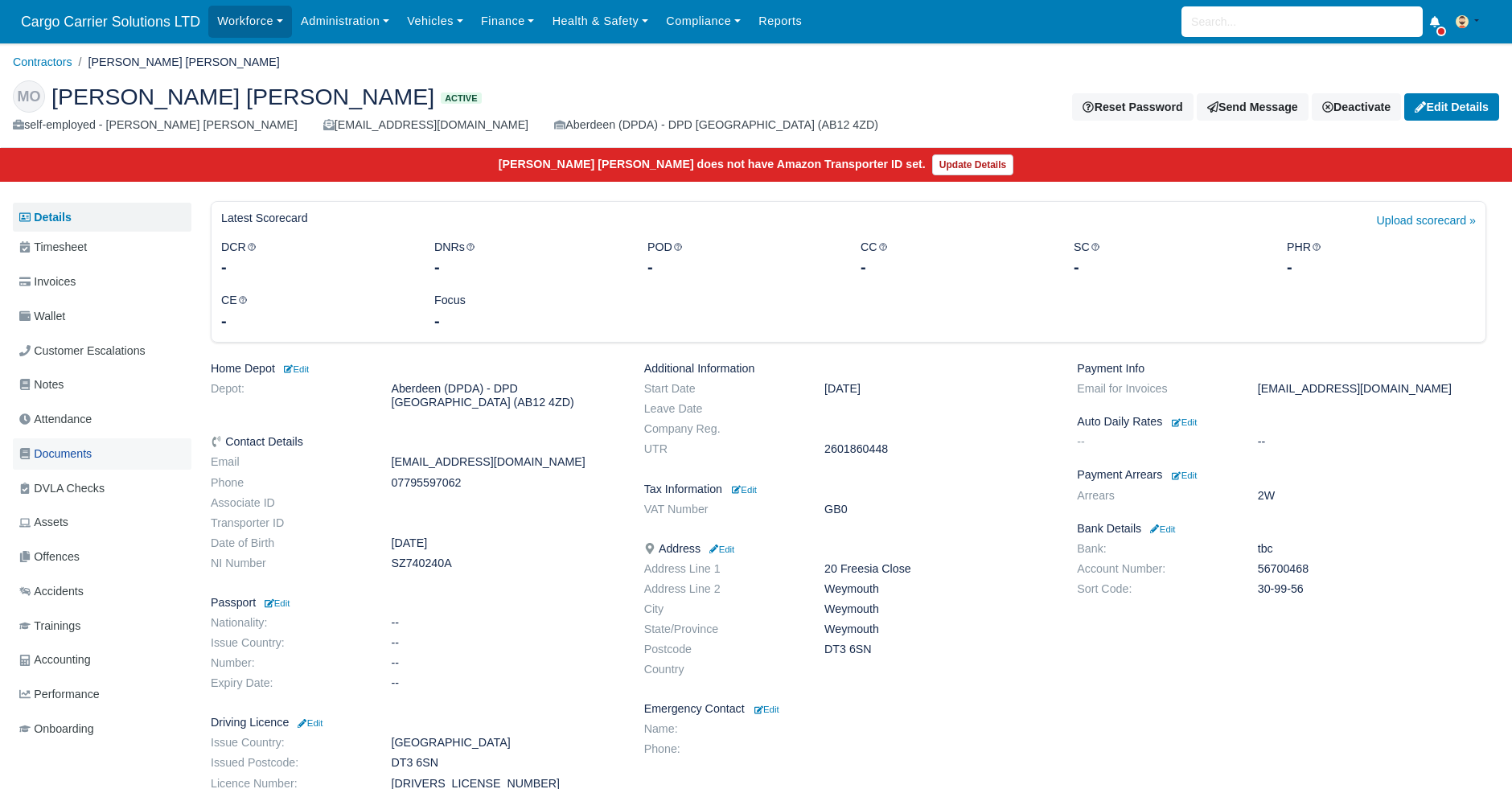
click at [52, 448] on span "Documents" at bounding box center [56, 453] width 73 height 19
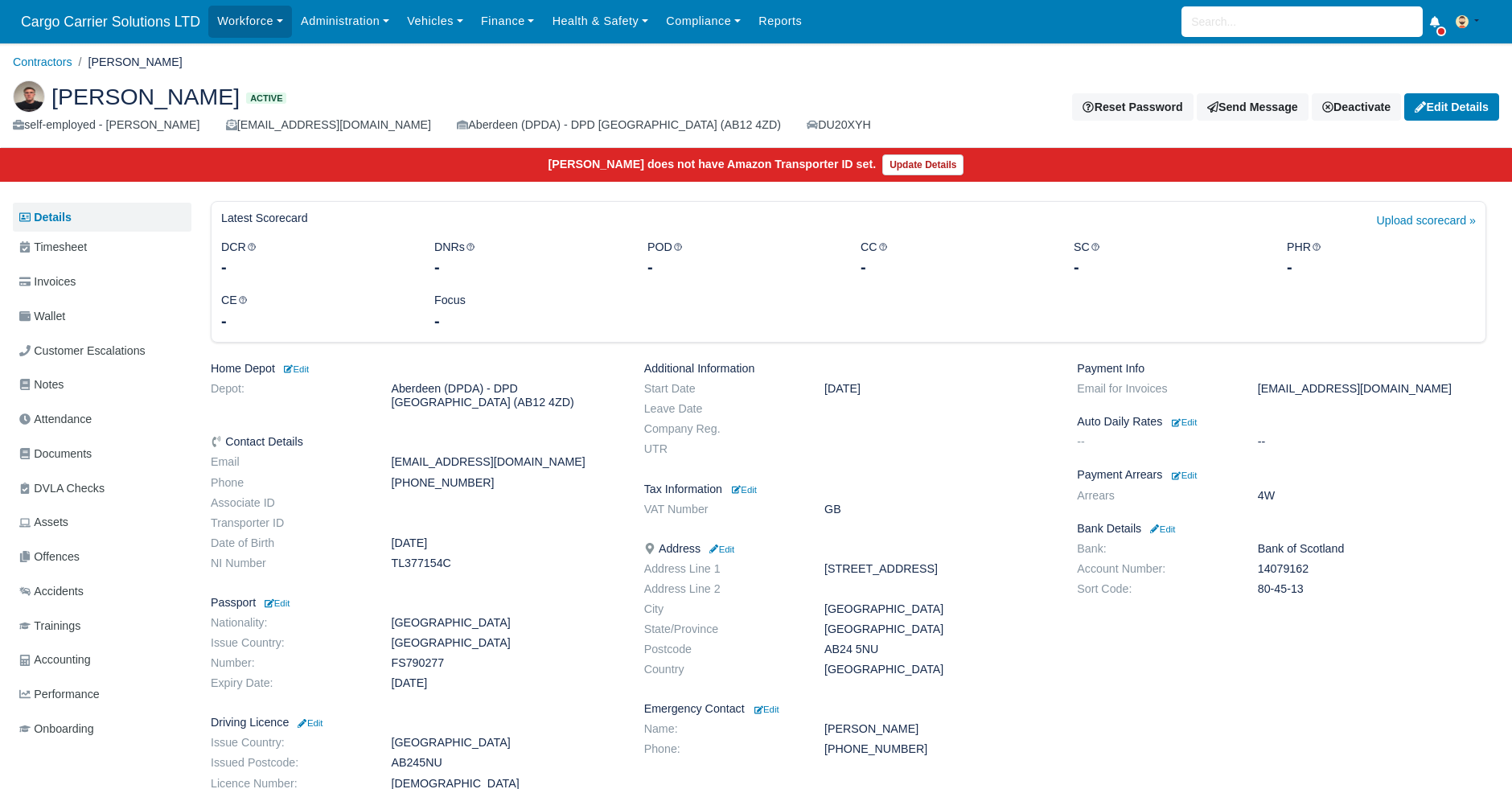
scroll to position [220, 0]
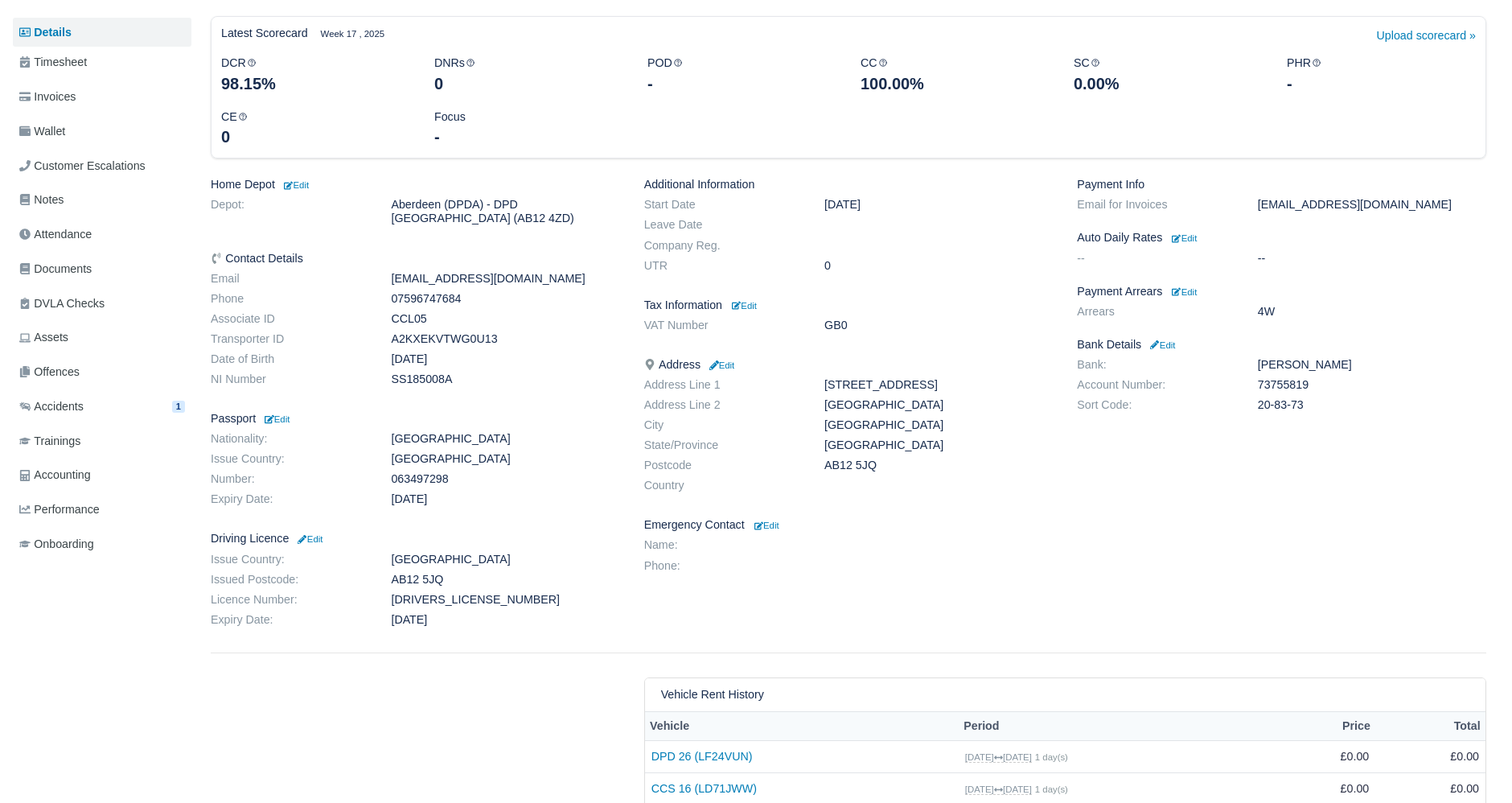
scroll to position [146, 0]
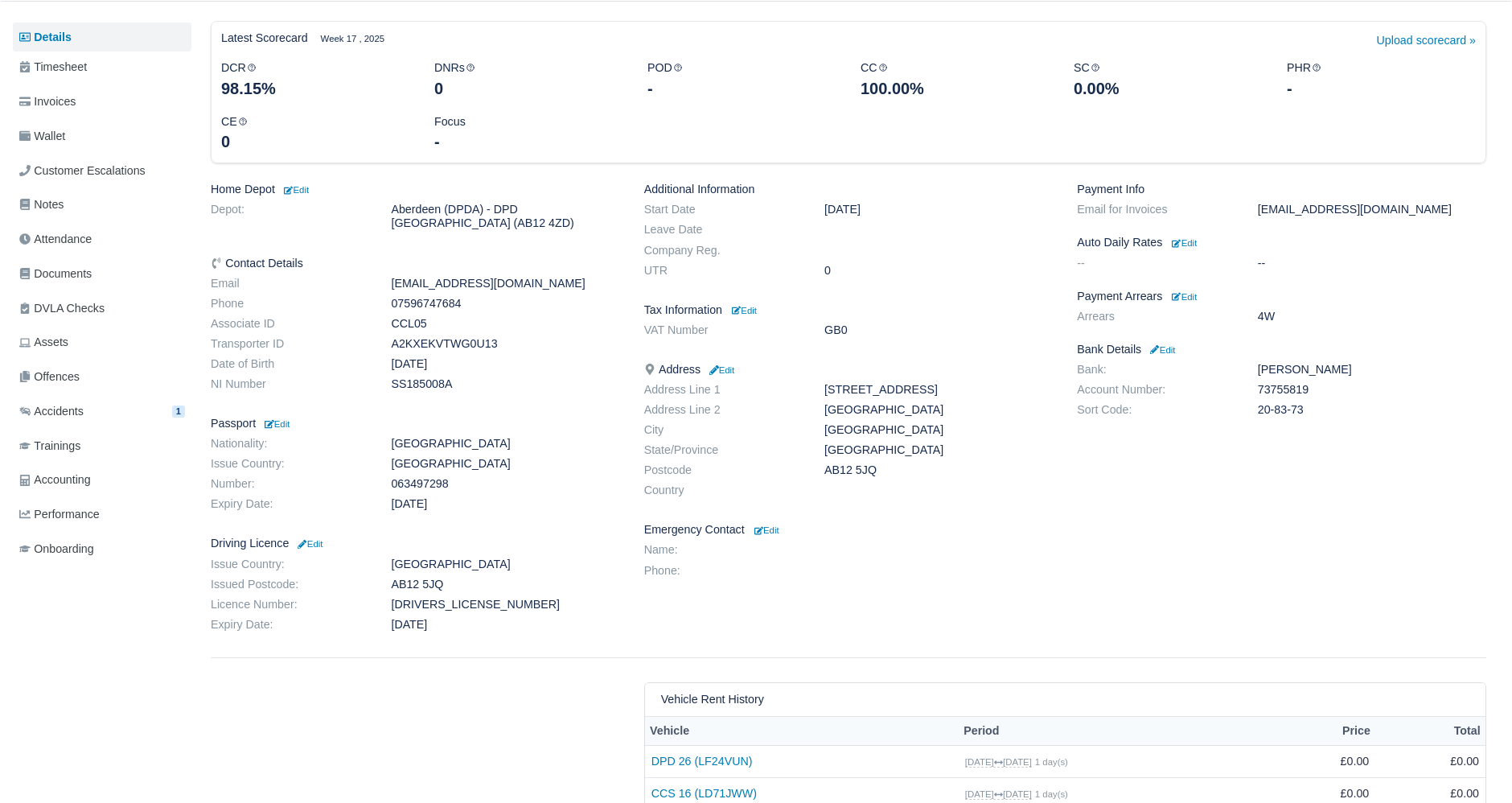
click at [836, 265] on dd "0" at bounding box center [938, 271] width 252 height 14
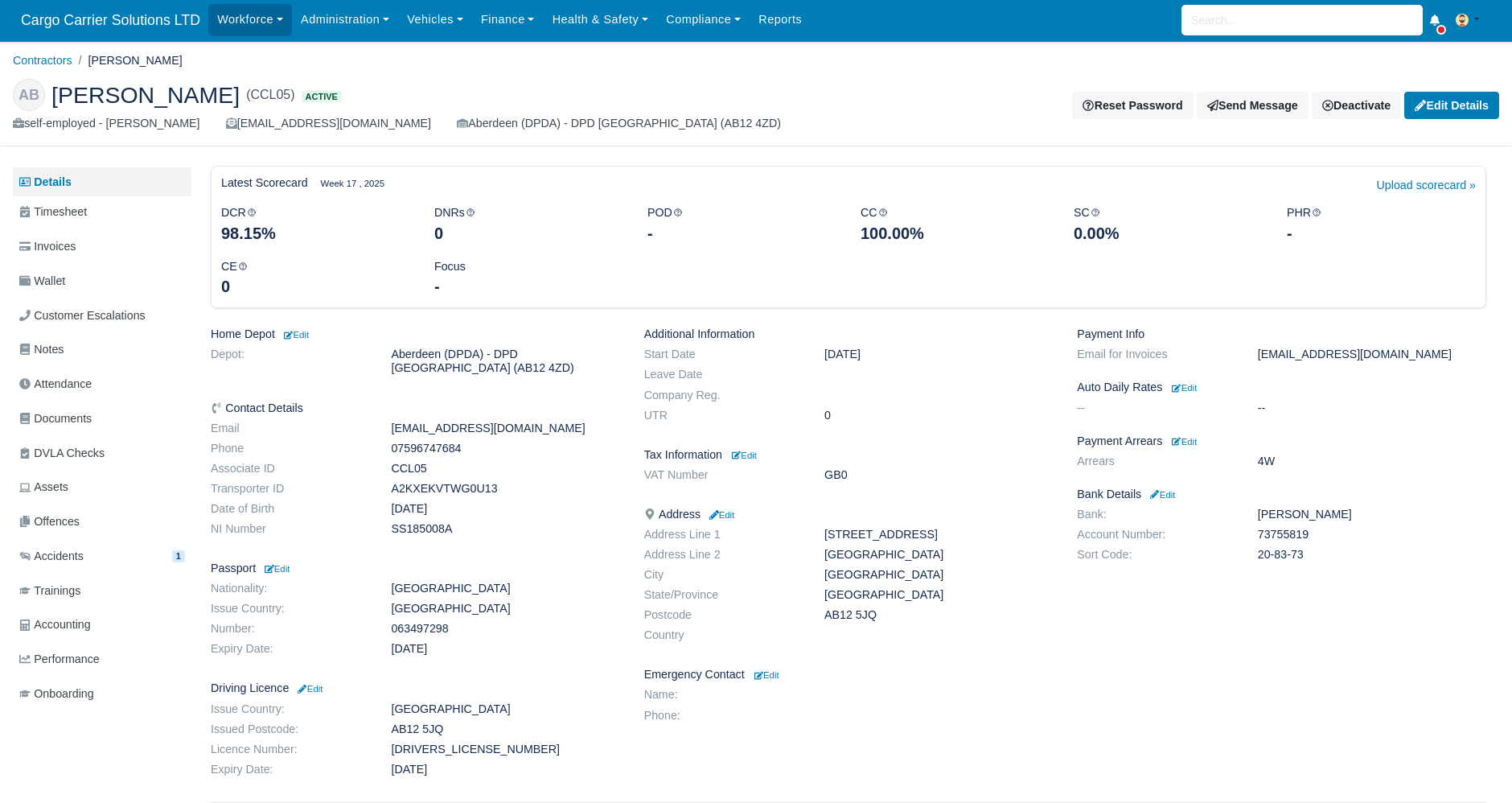
scroll to position [0, 0]
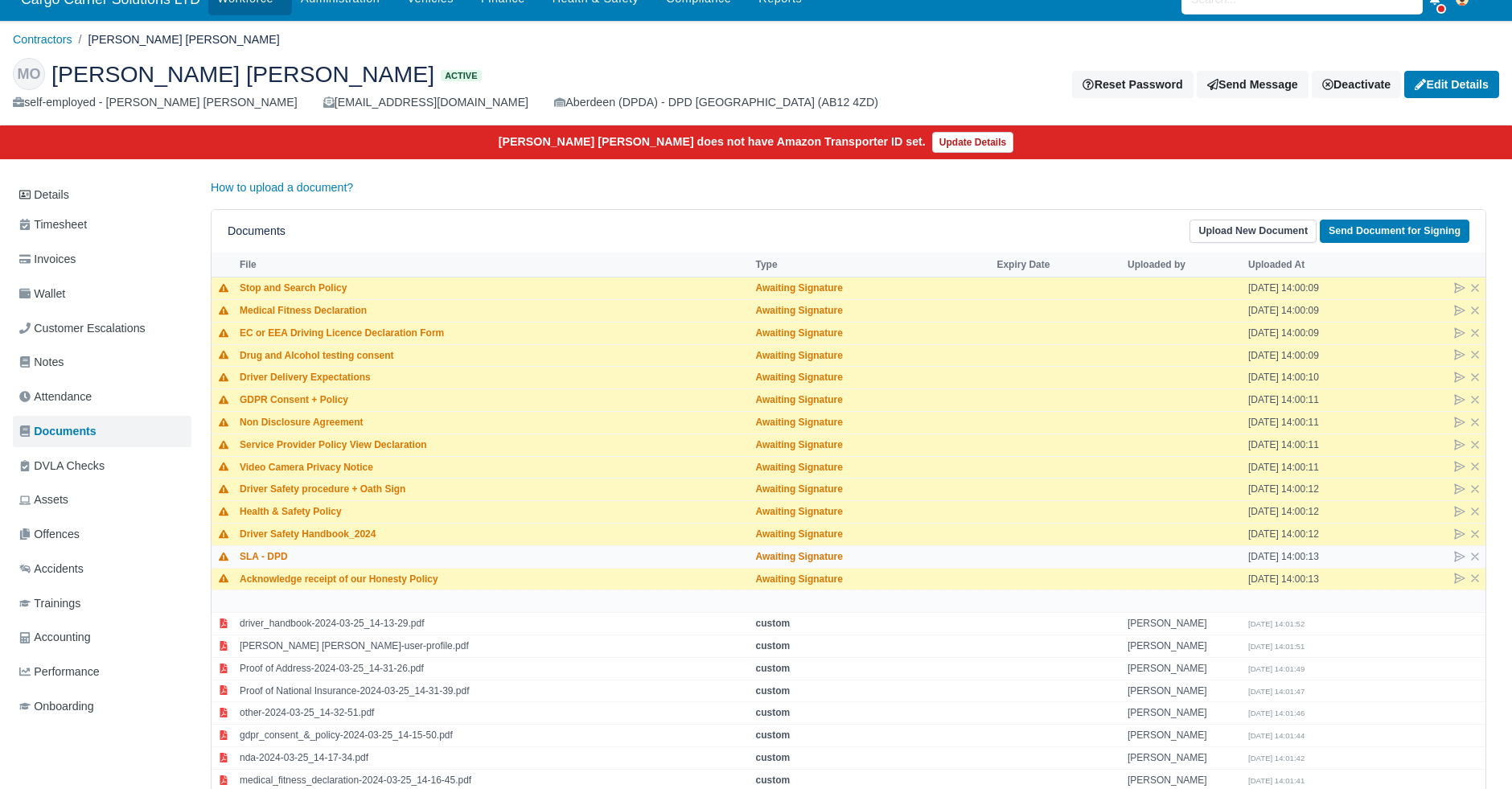
scroll to position [103, 0]
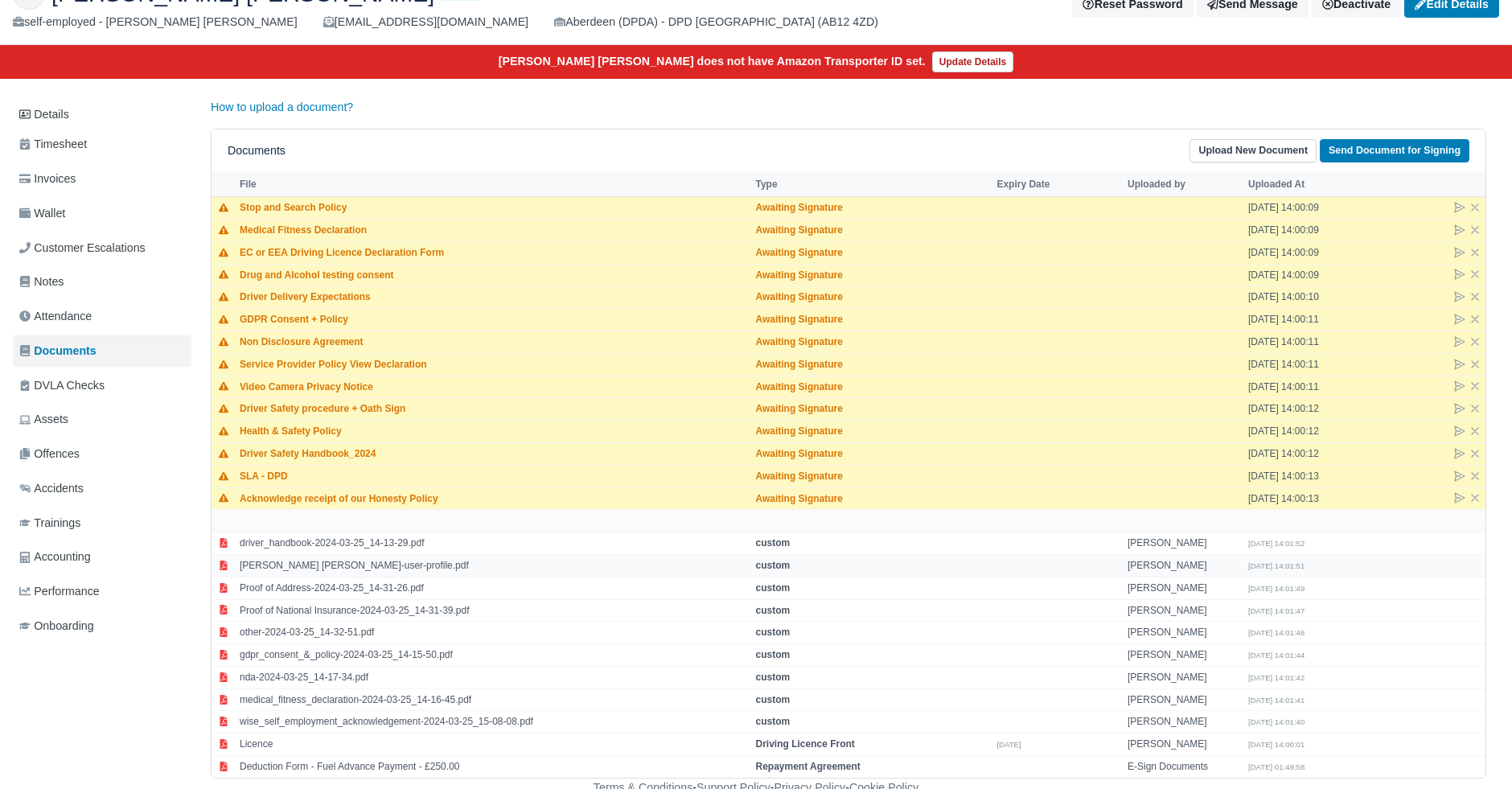
click at [319, 559] on td "[PERSON_NAME] [PERSON_NAME]-user-profile.pdf" at bounding box center [493, 565] width 515 height 23
select select "custom"
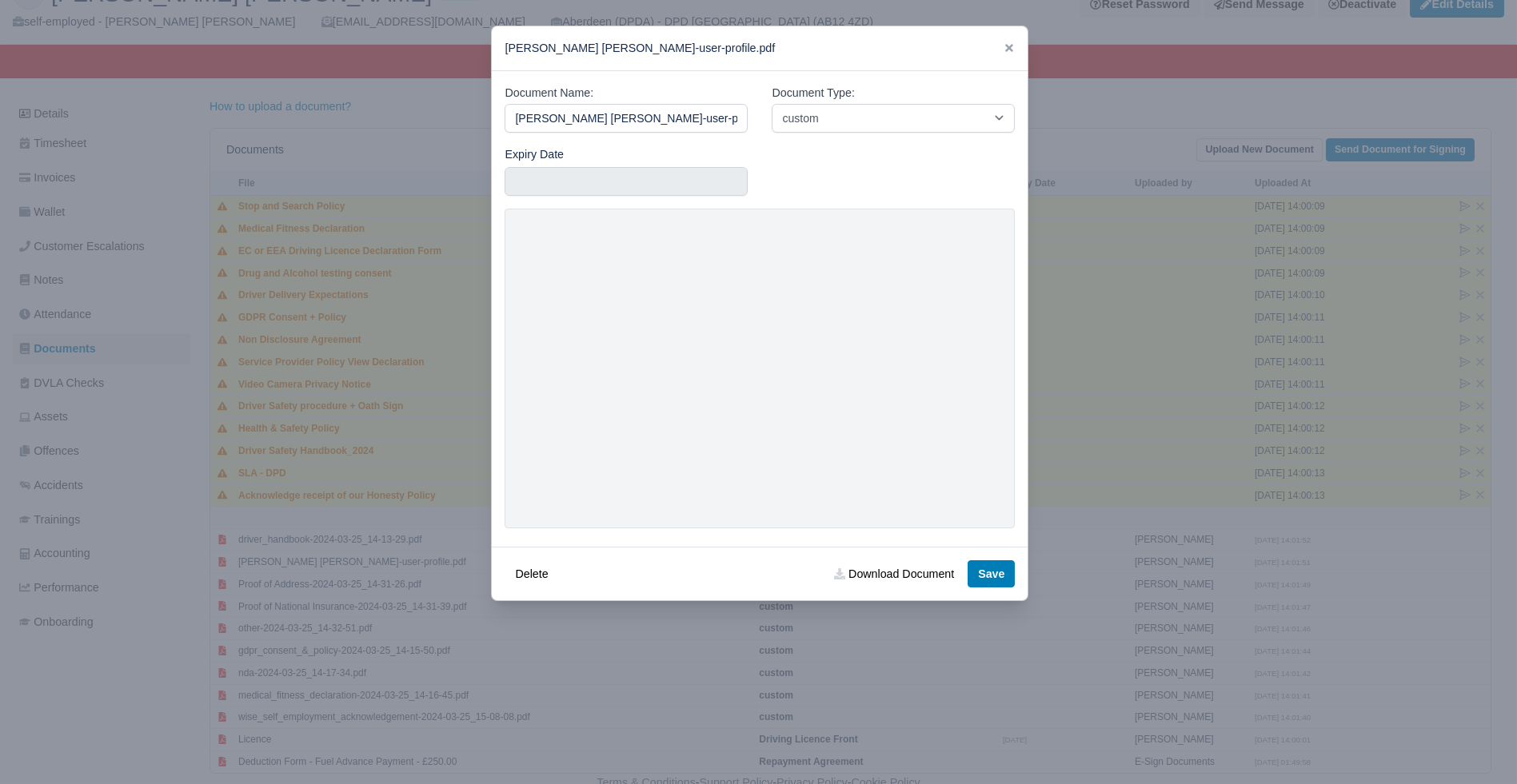
click at [1009, 38] on div "[PERSON_NAME] [PERSON_NAME]-user-profile.pdf" at bounding box center [759, 49] width 536 height 45
click at [1005, 43] on icon at bounding box center [1009, 47] width 11 height 11
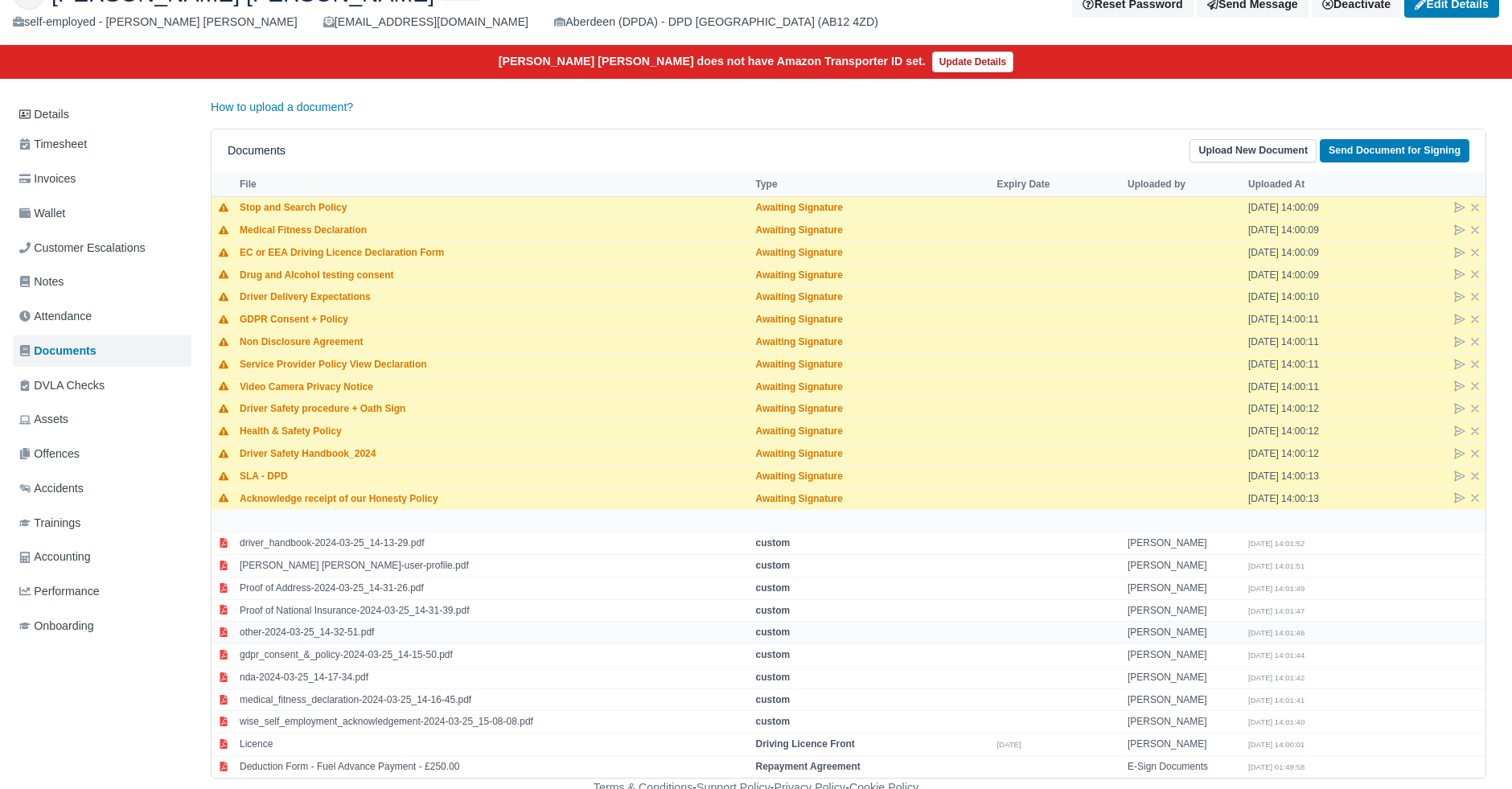
click at [323, 627] on td "other-2024-03-25_14-32-51.pdf" at bounding box center [493, 633] width 515 height 23
select select "custom"
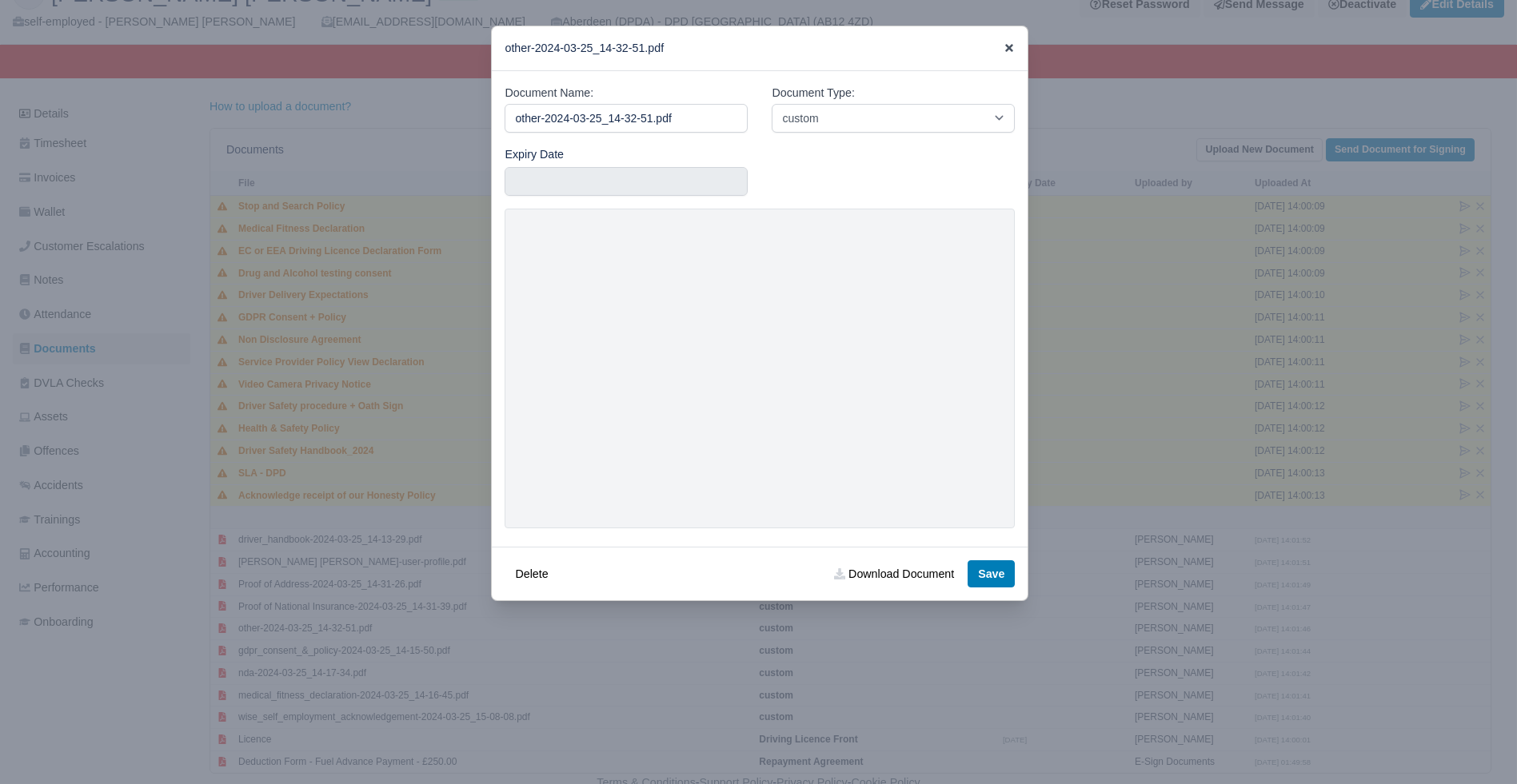
click at [1004, 44] on icon at bounding box center [1009, 47] width 11 height 11
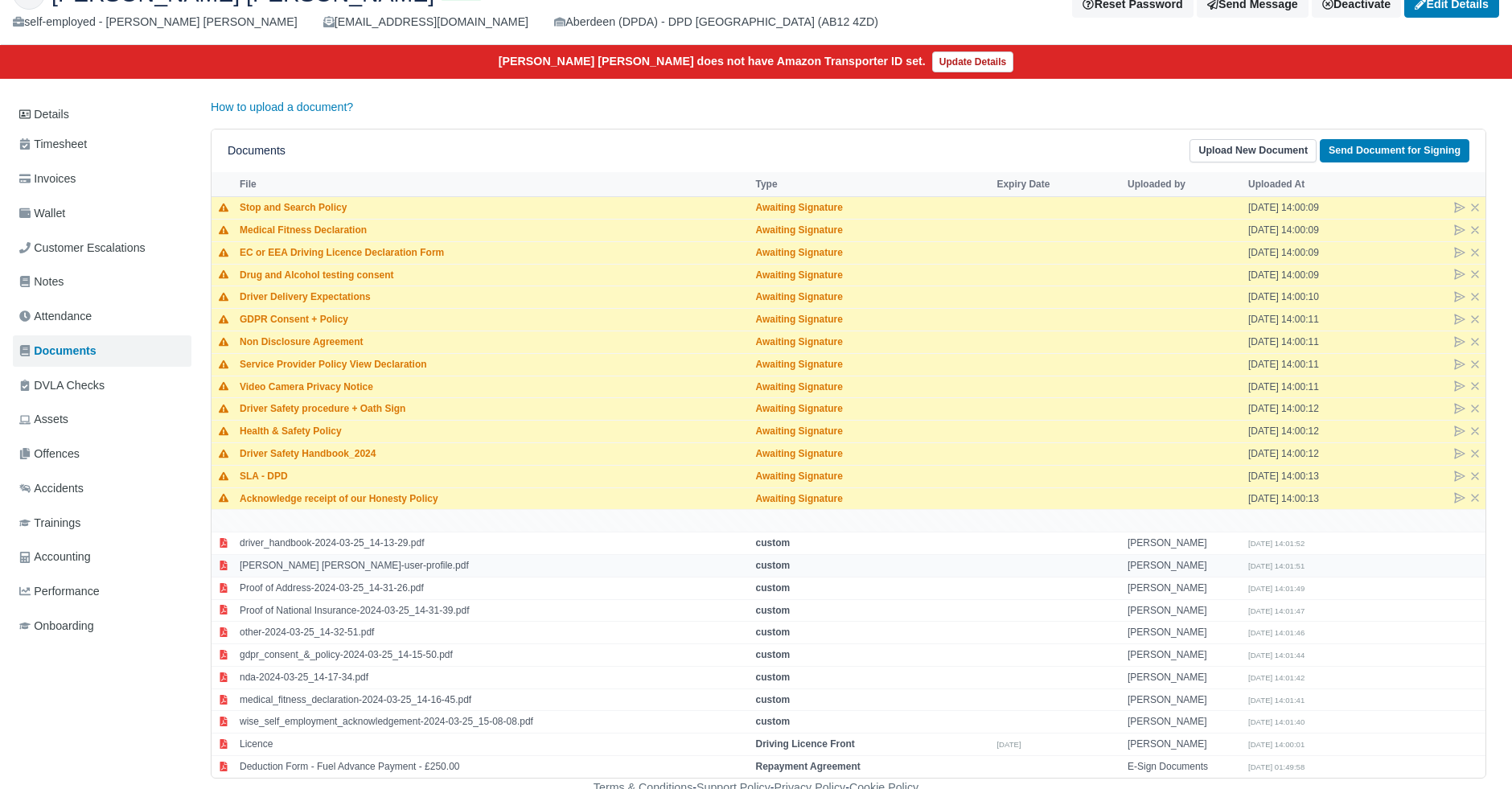
click at [292, 555] on td "[PERSON_NAME] [PERSON_NAME]-user-profile.pdf" at bounding box center [493, 565] width 515 height 23
select select "custom"
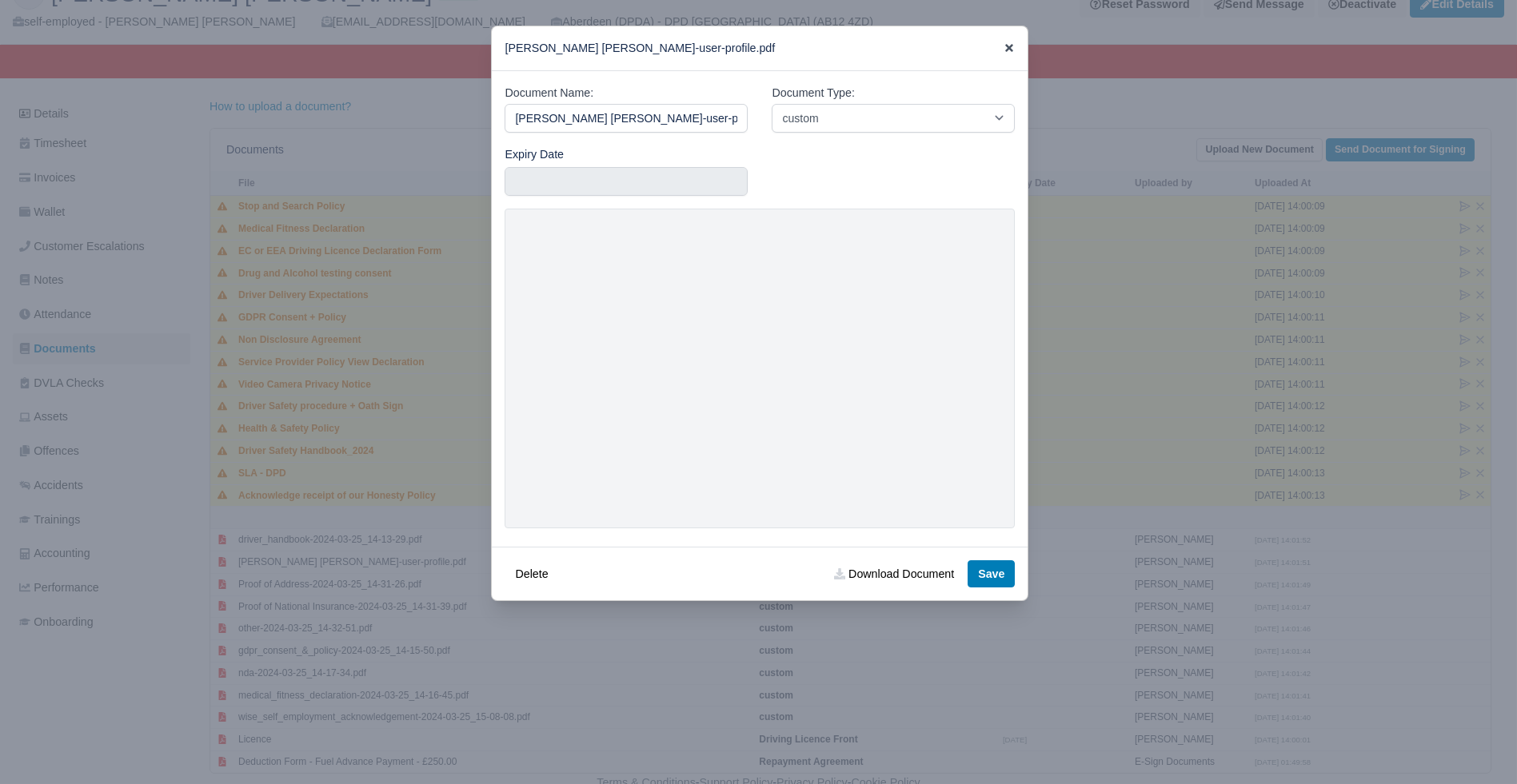
click at [1005, 48] on icon at bounding box center [1009, 48] width 8 height 8
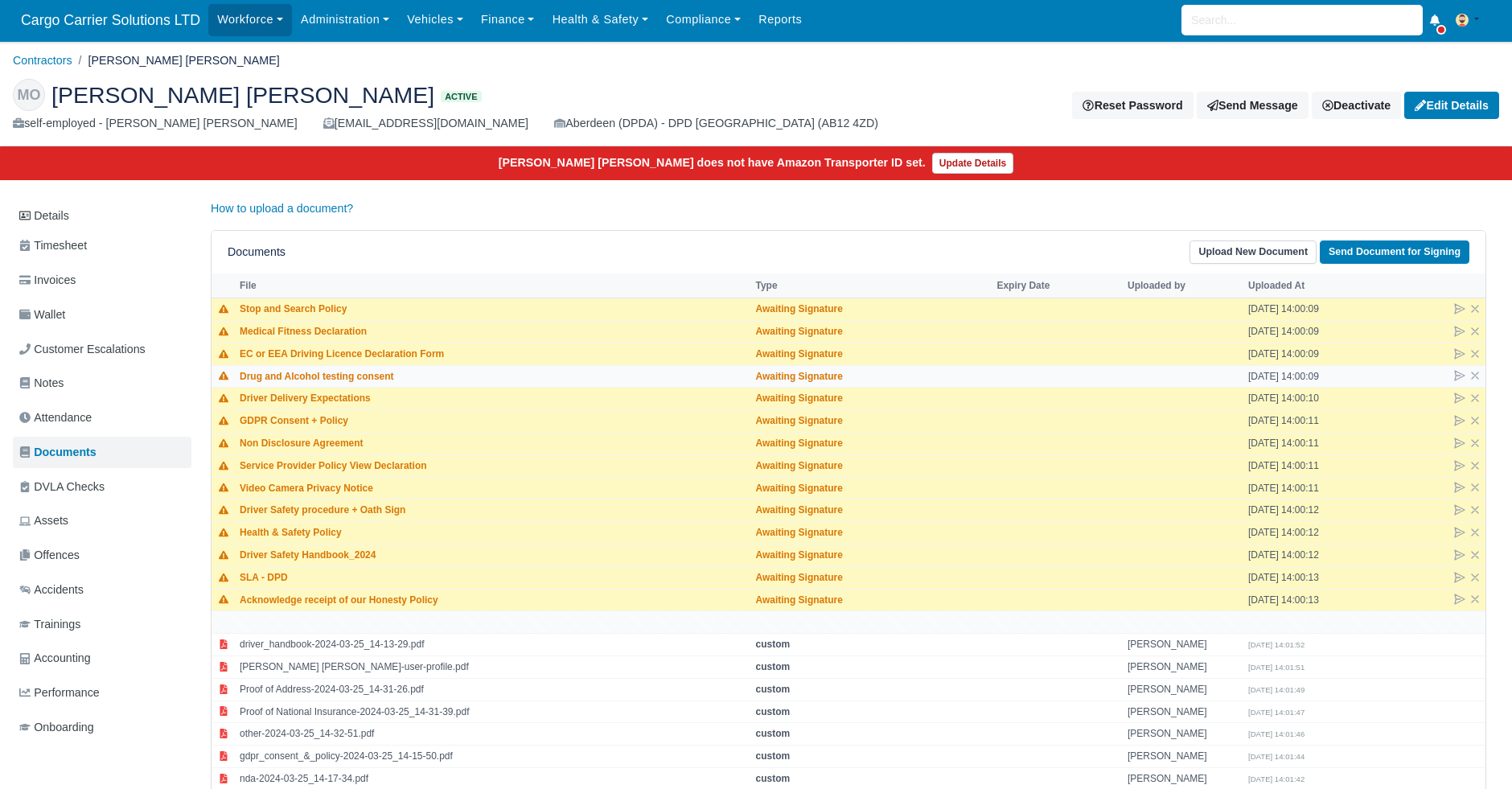
scroll to position [0, 0]
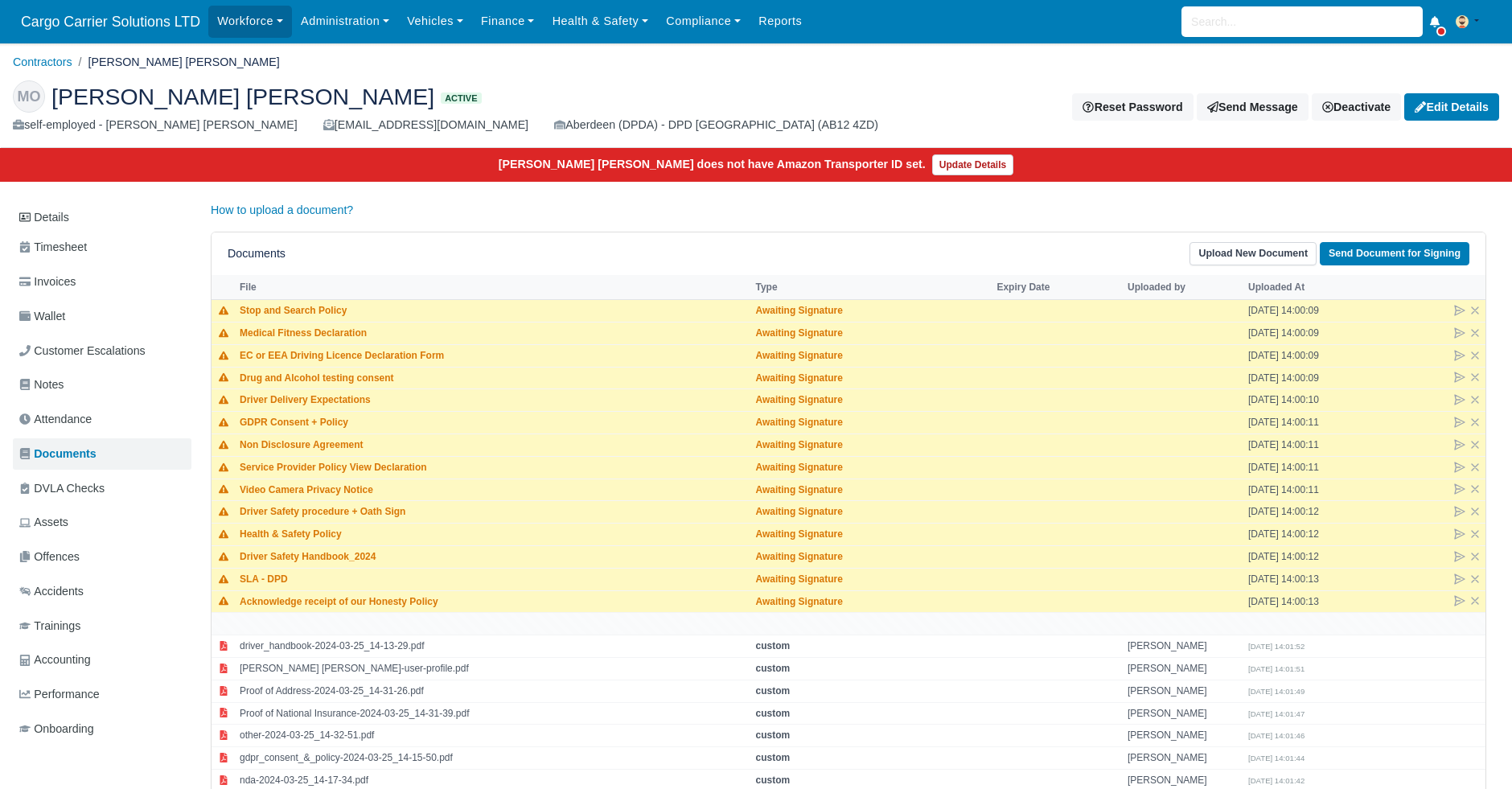
click at [91, 105] on span "[PERSON_NAME] [PERSON_NAME]" at bounding box center [242, 96] width 383 height 23
copy span "Matheus"
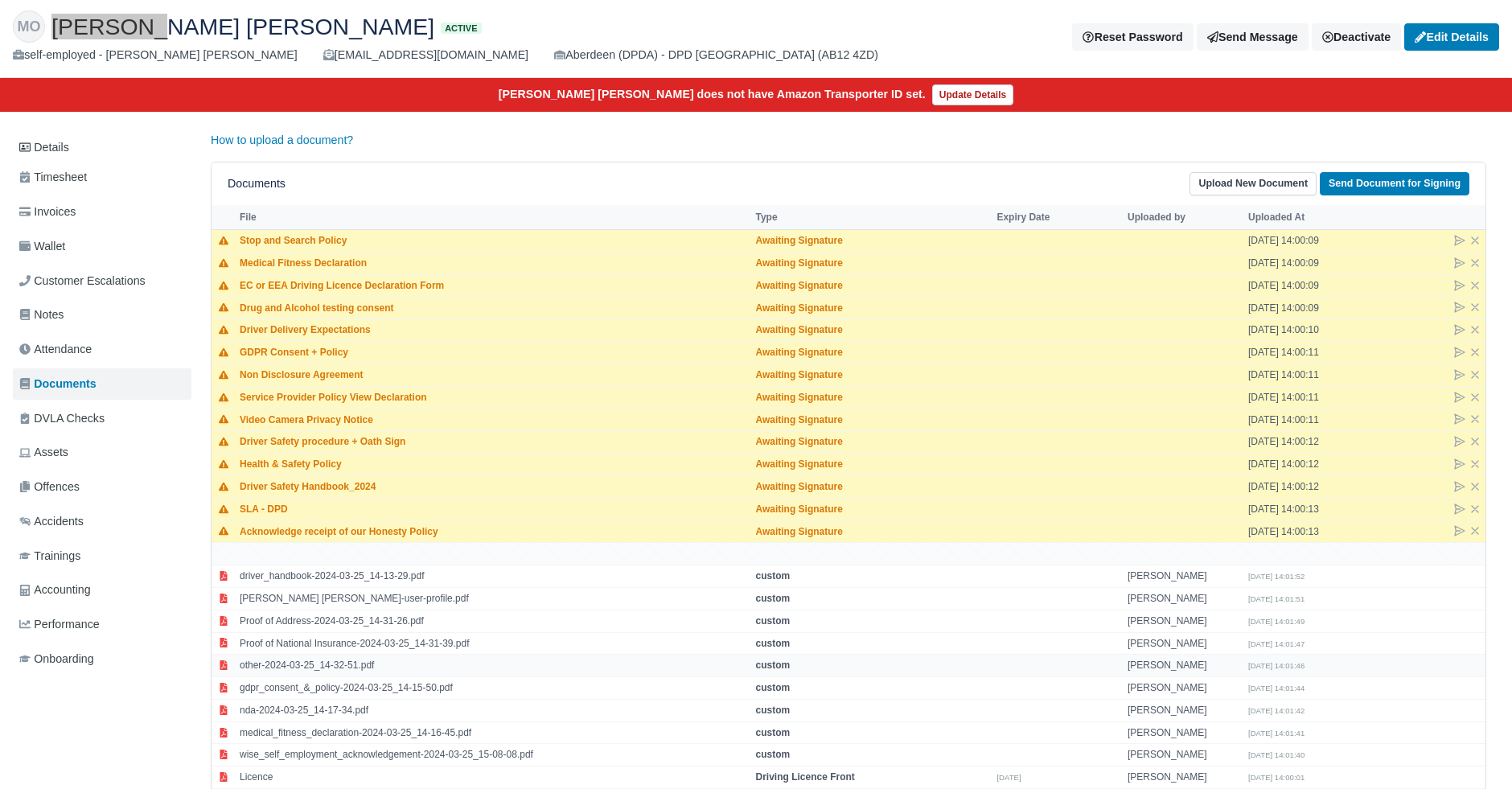
scroll to position [103, 0]
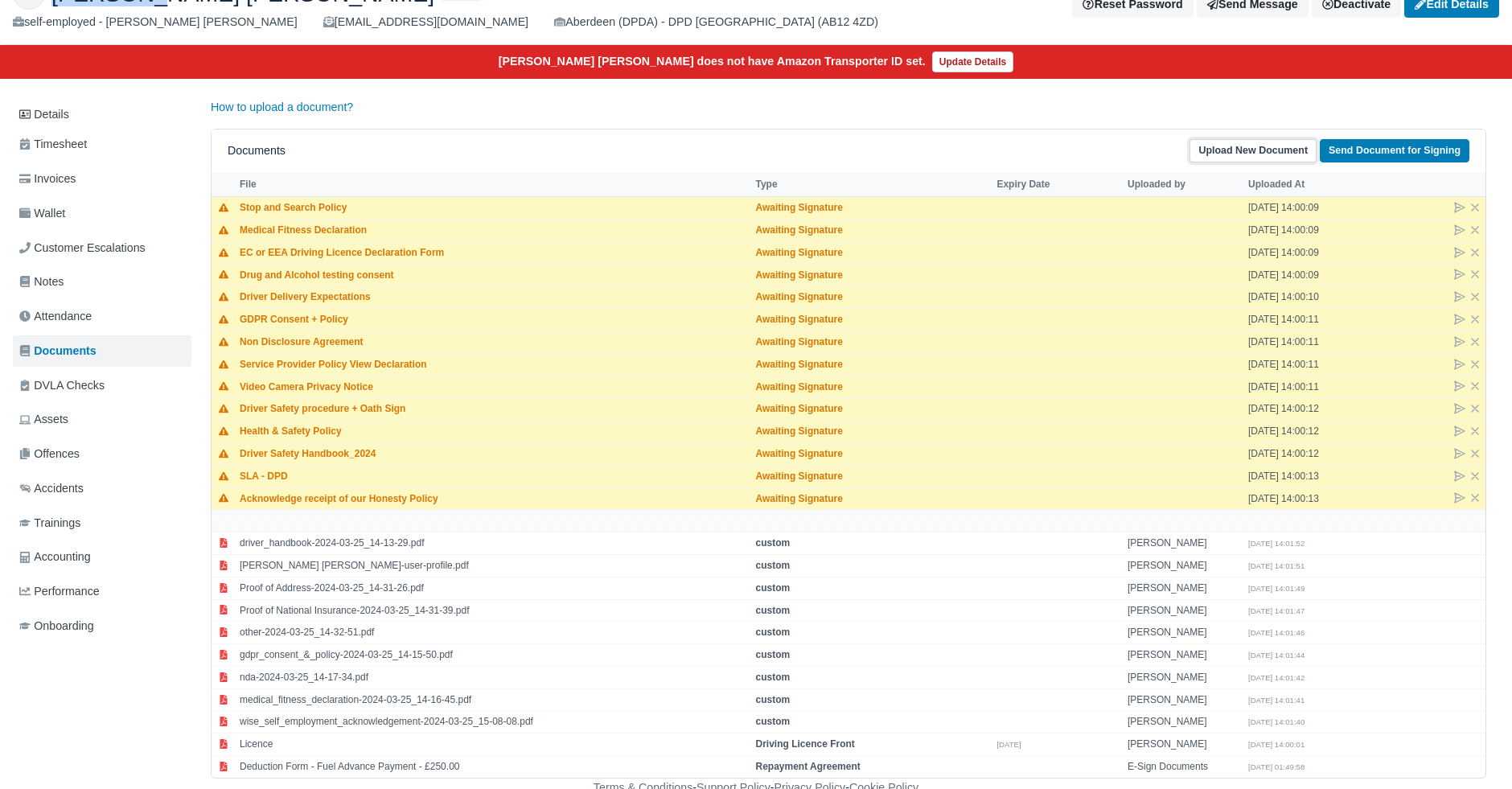
click at [1273, 151] on link "Upload New Document" at bounding box center [1253, 151] width 128 height 24
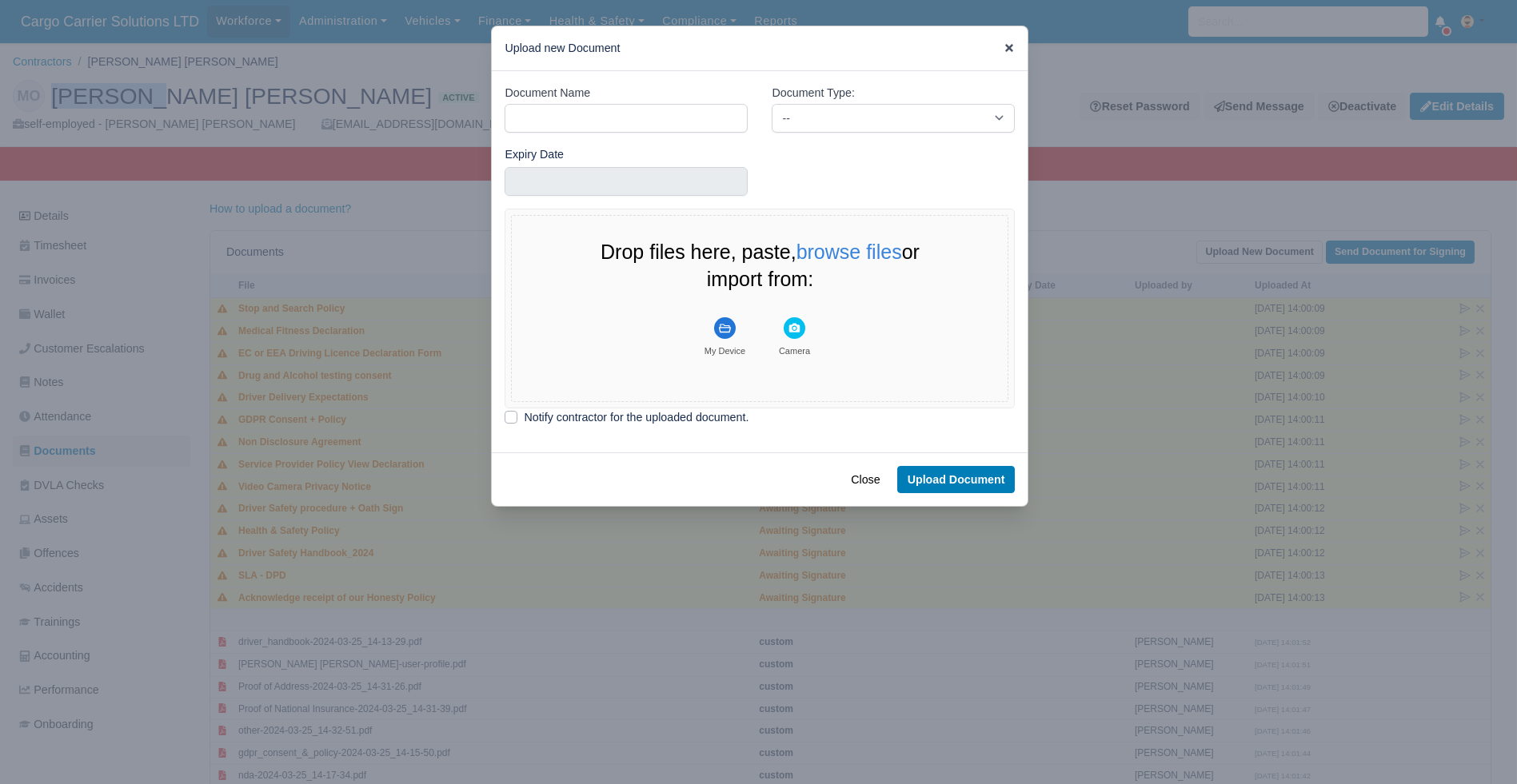
click at [1004, 52] on icon at bounding box center [1009, 47] width 11 height 11
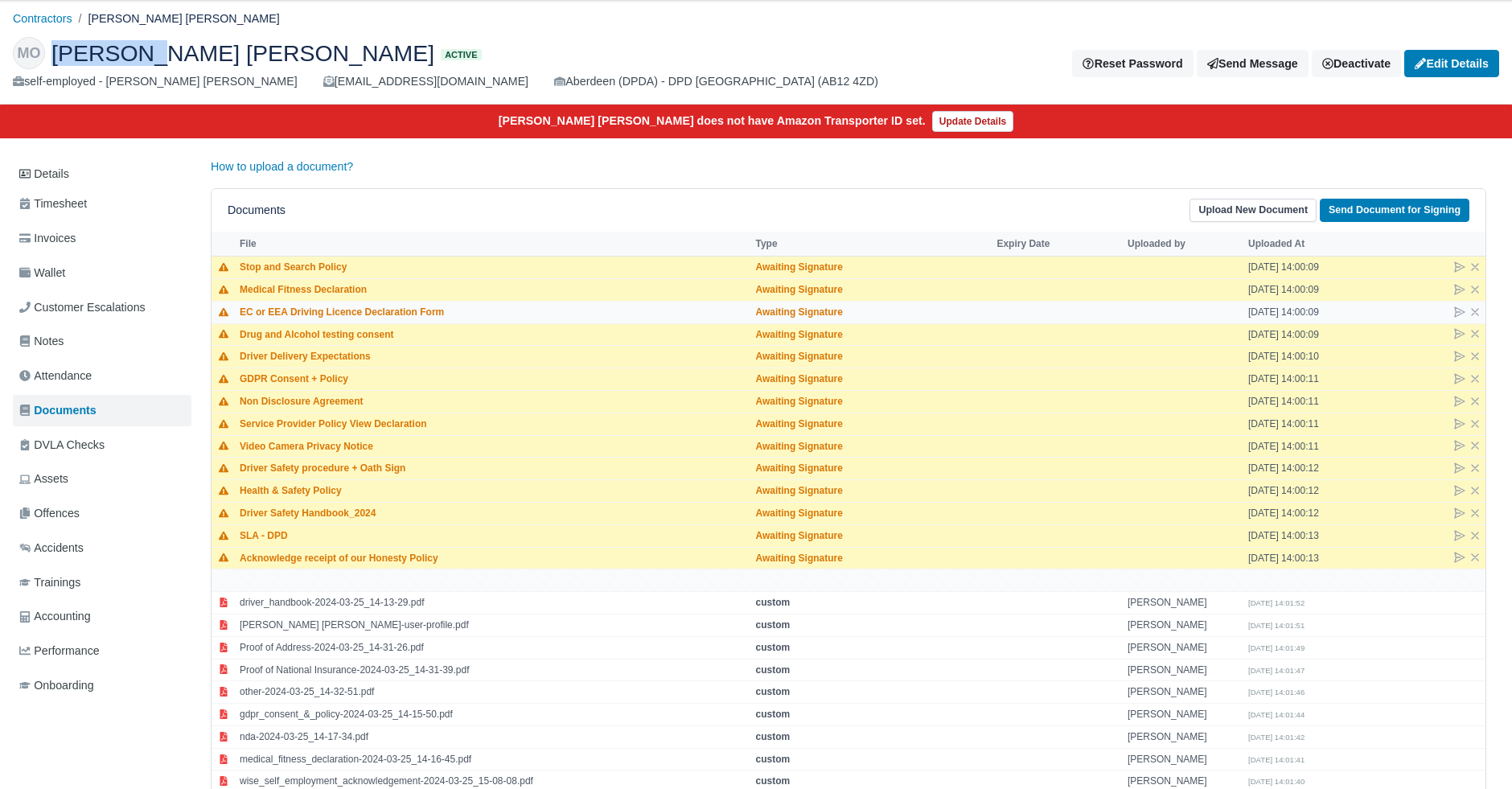
scroll to position [103, 0]
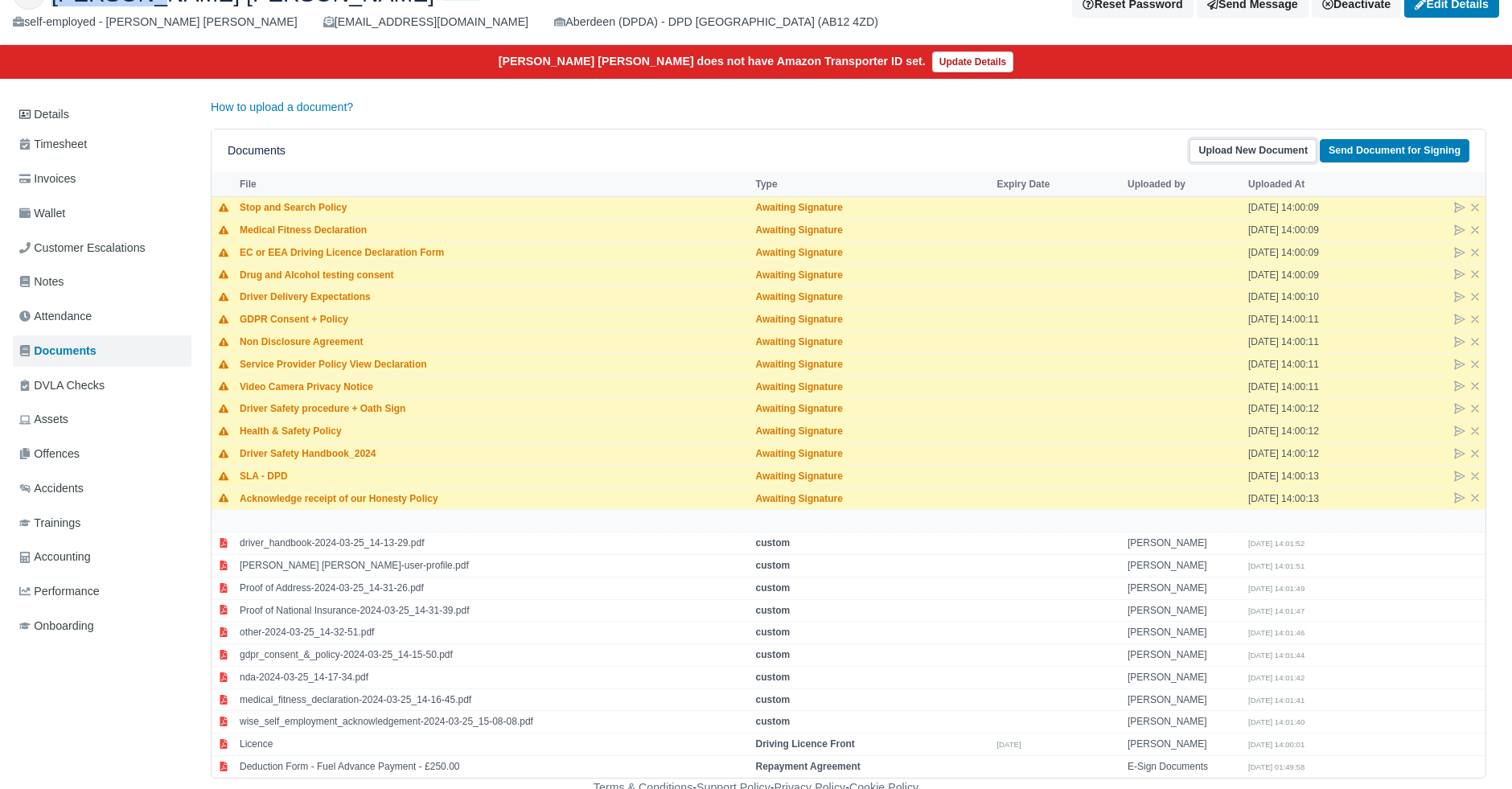
click at [1260, 148] on link "Upload New Document" at bounding box center [1253, 151] width 128 height 24
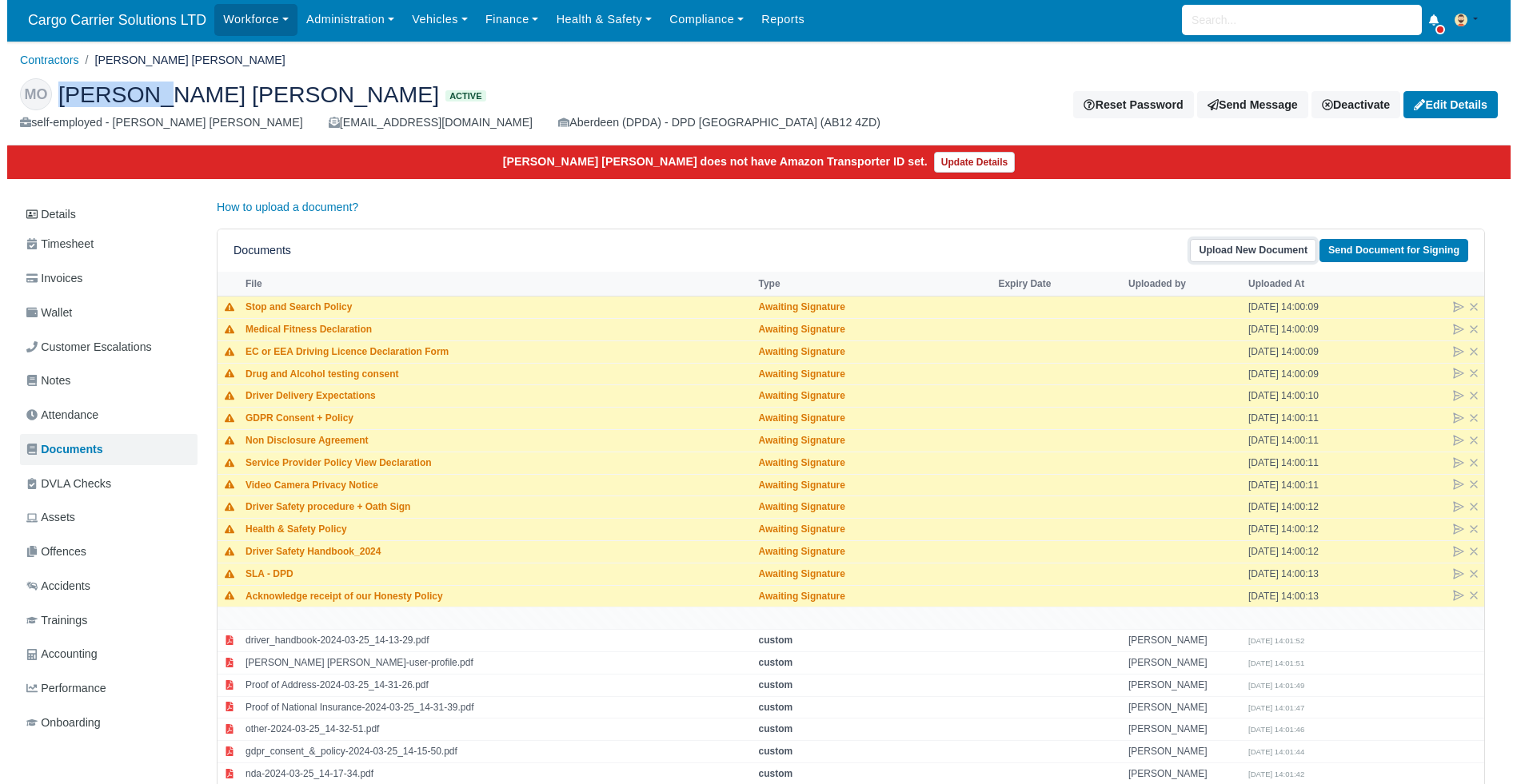
scroll to position [0, 0]
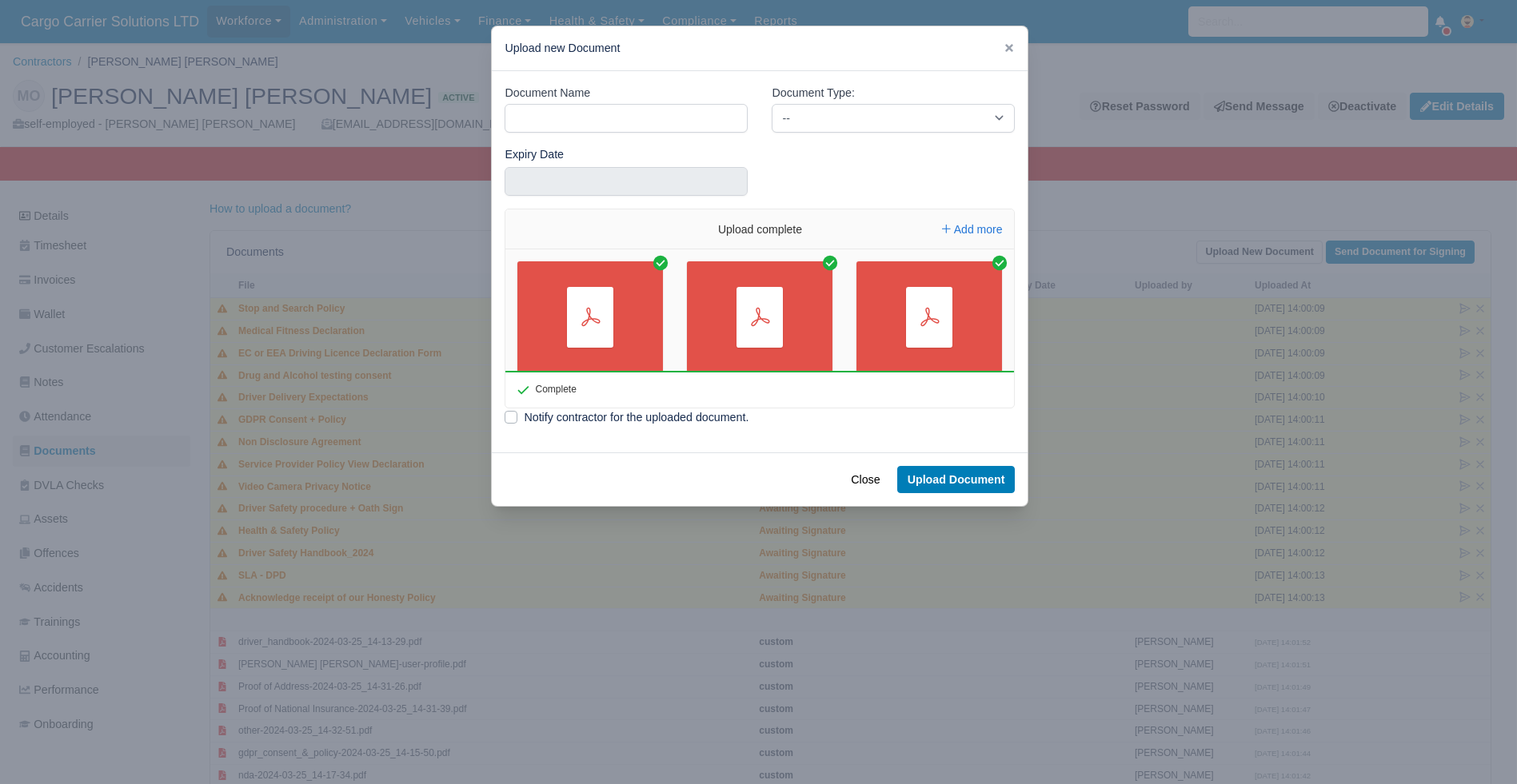
click at [556, 99] on label "Document Name" at bounding box center [547, 93] width 86 height 19
click at [556, 104] on input "Document Name" at bounding box center [625, 119] width 243 height 29
click at [547, 108] on input "Document Name" at bounding box center [625, 119] width 243 height 29
type input "Documents"
click at [829, 115] on select "-- Accounting Engagement Letter Age Verification Confirmation Background Check …" at bounding box center [893, 119] width 243 height 29
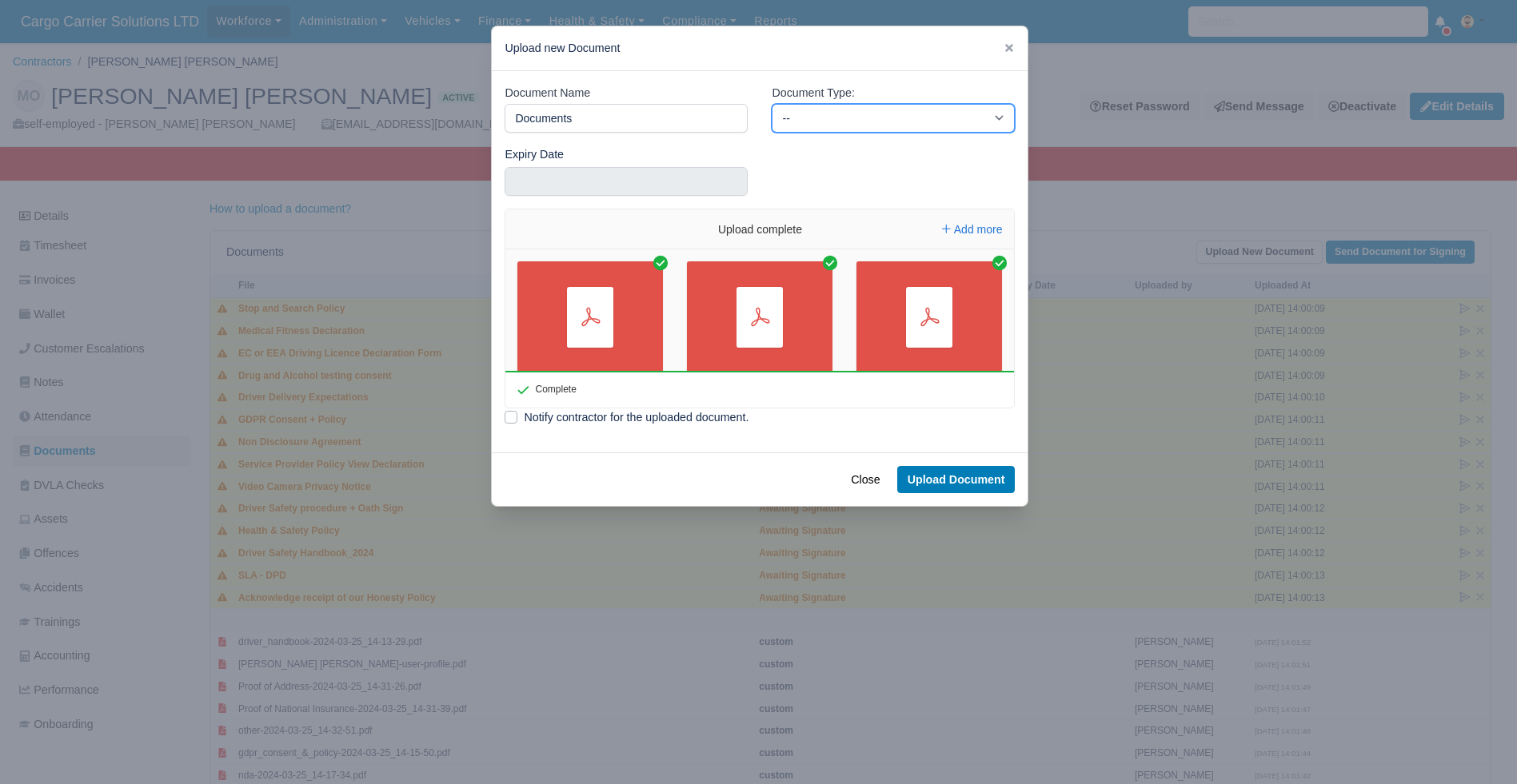
select select "custom"
click at [772, 104] on select "-- Accounting Engagement Letter Age Verification Confirmation Background Check …" at bounding box center [893, 119] width 243 height 29
click at [925, 478] on button "Upload Document" at bounding box center [956, 480] width 118 height 27
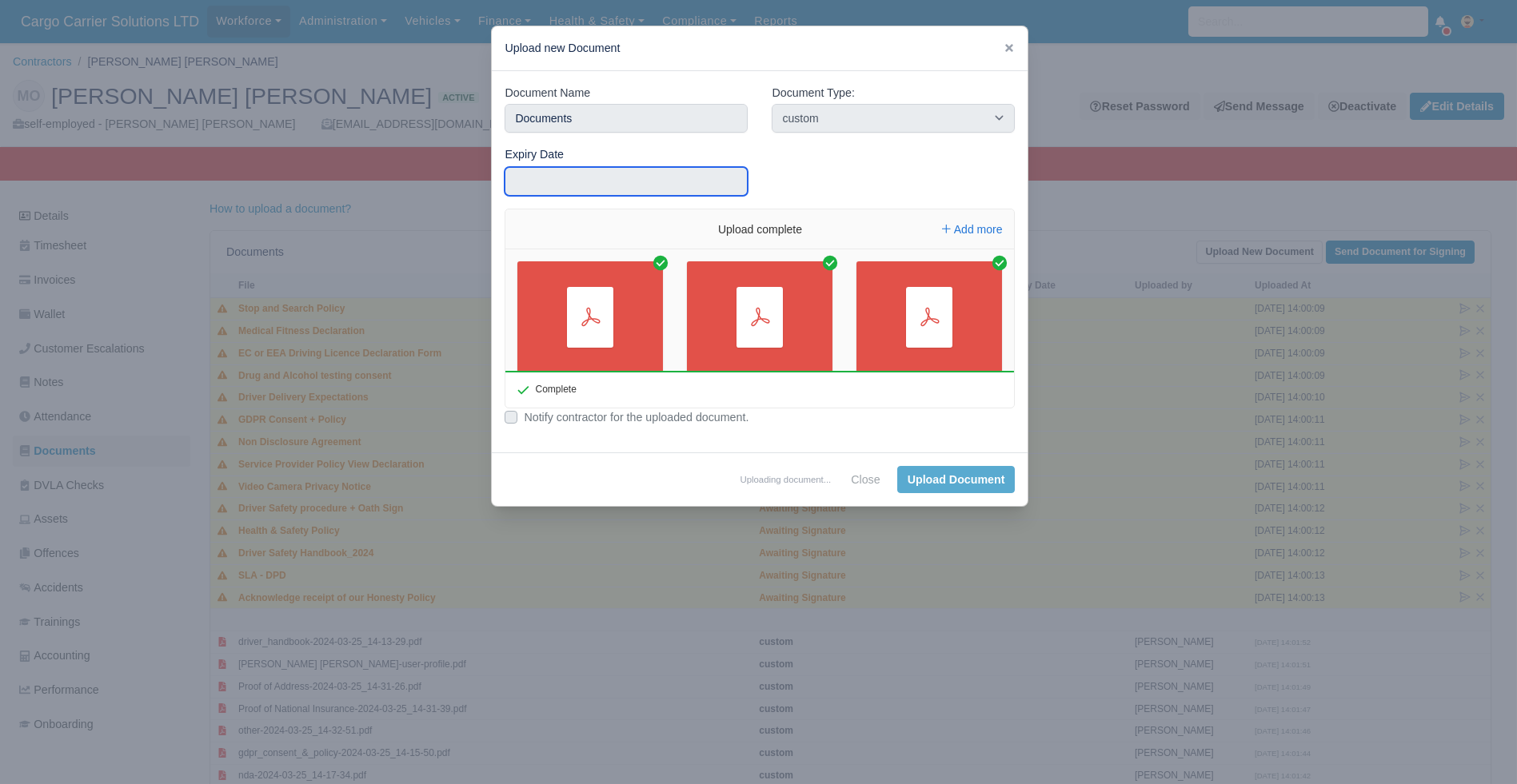
click at [547, 180] on input "text" at bounding box center [625, 181] width 243 height 29
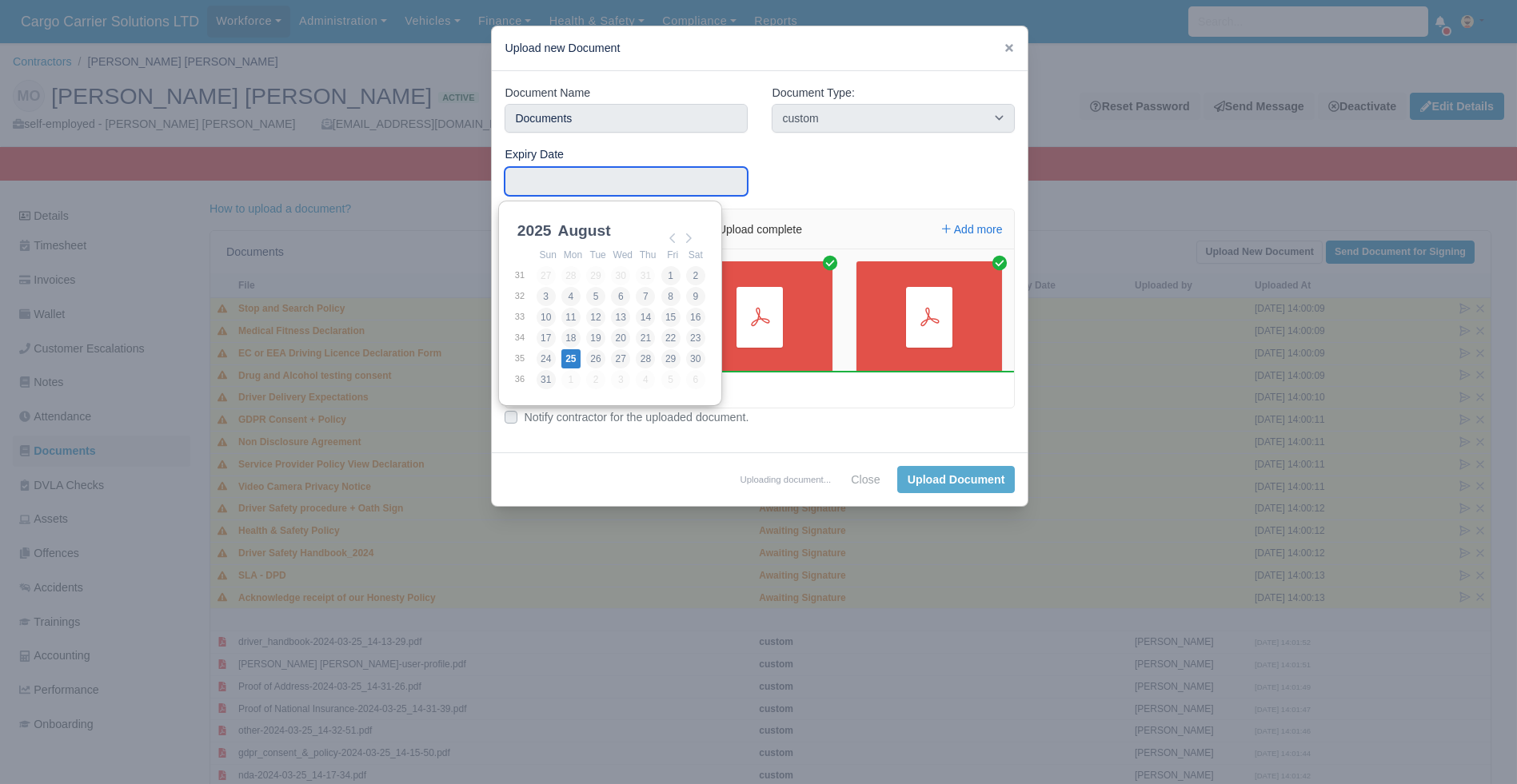
type input "2025-08-25"
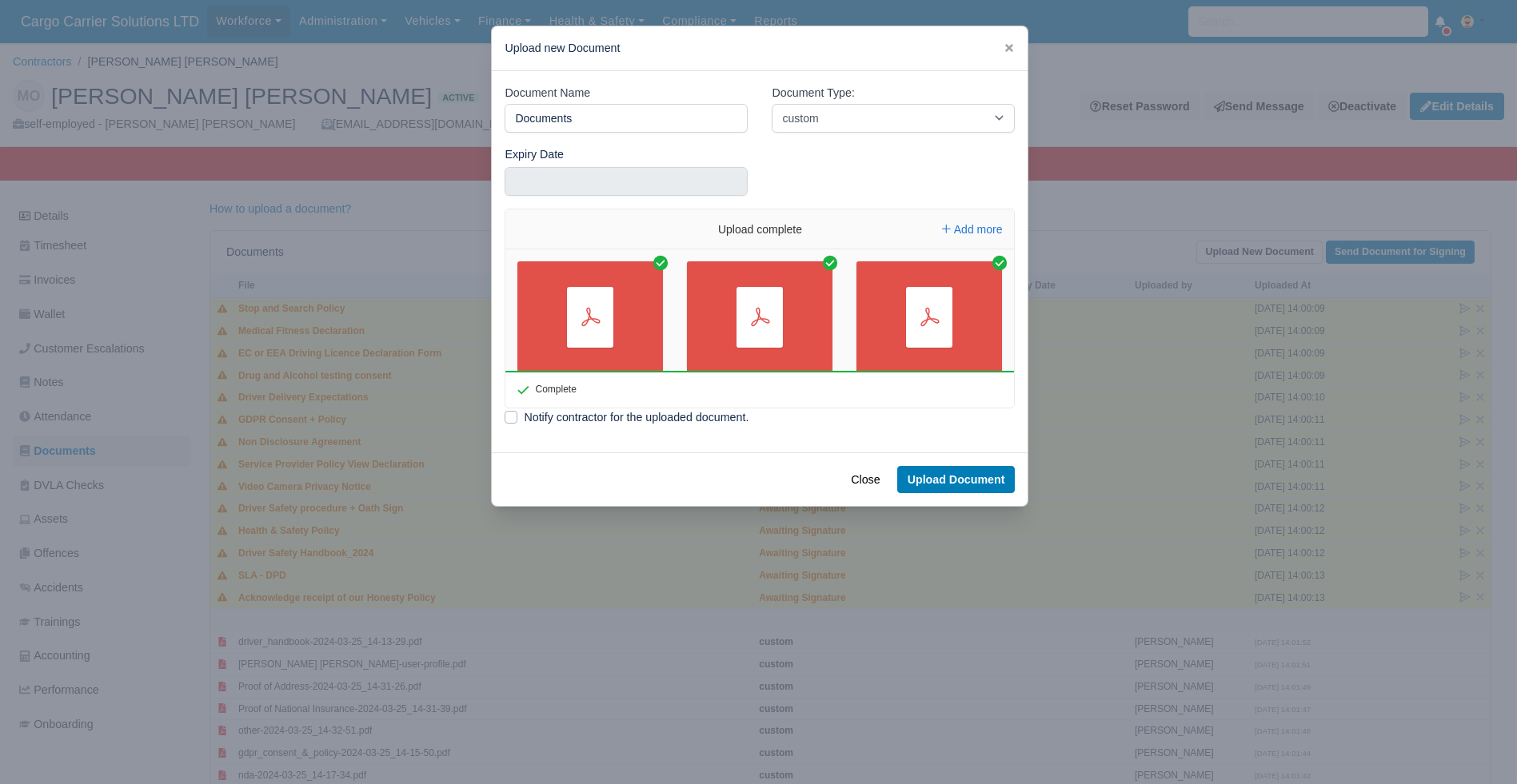
click at [822, 431] on div "Document Name Documents Document Type: -- Accounting Engagement Letter Age Veri…" at bounding box center [759, 261] width 536 height 381
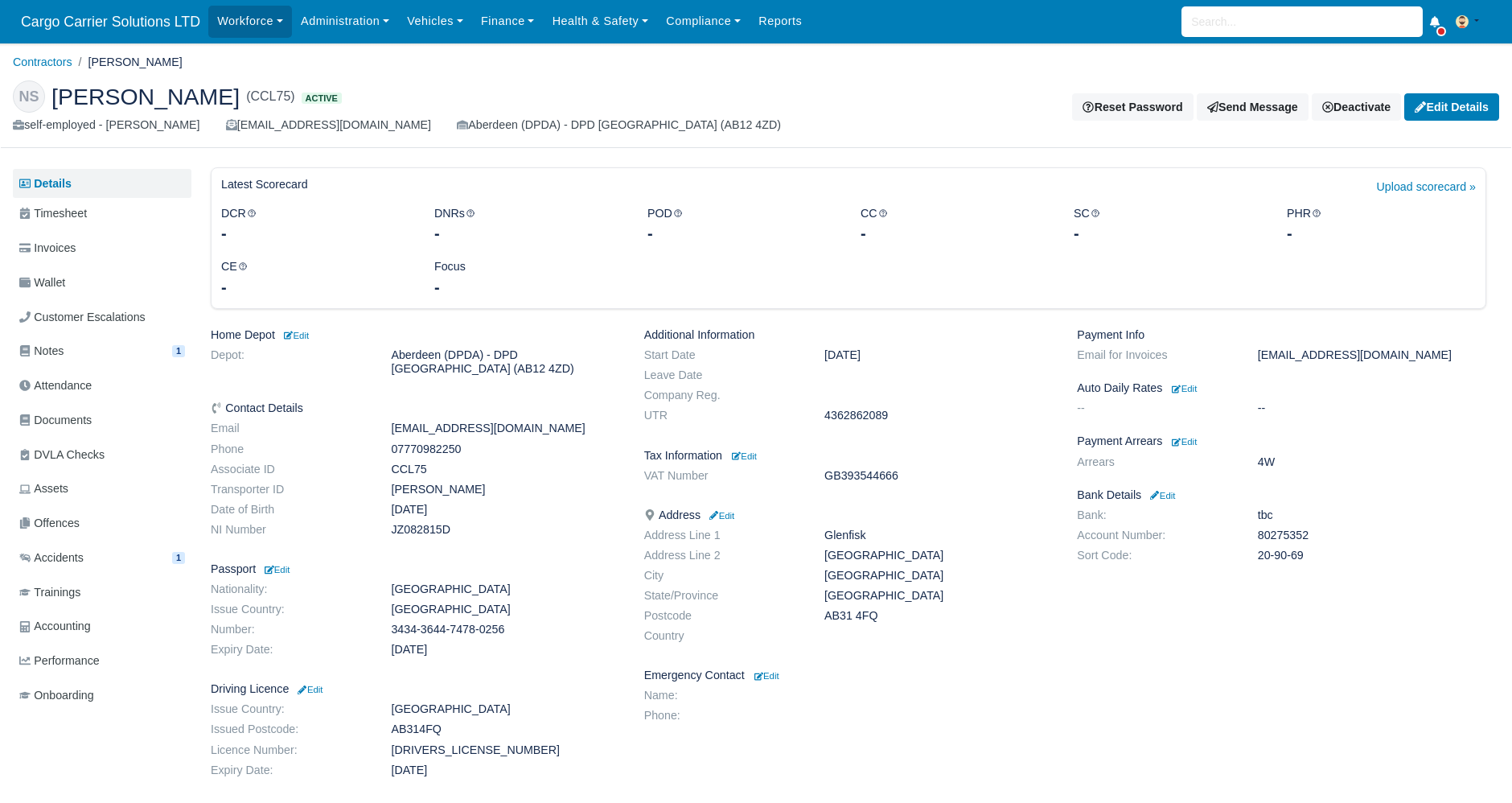
scroll to position [252, 0]
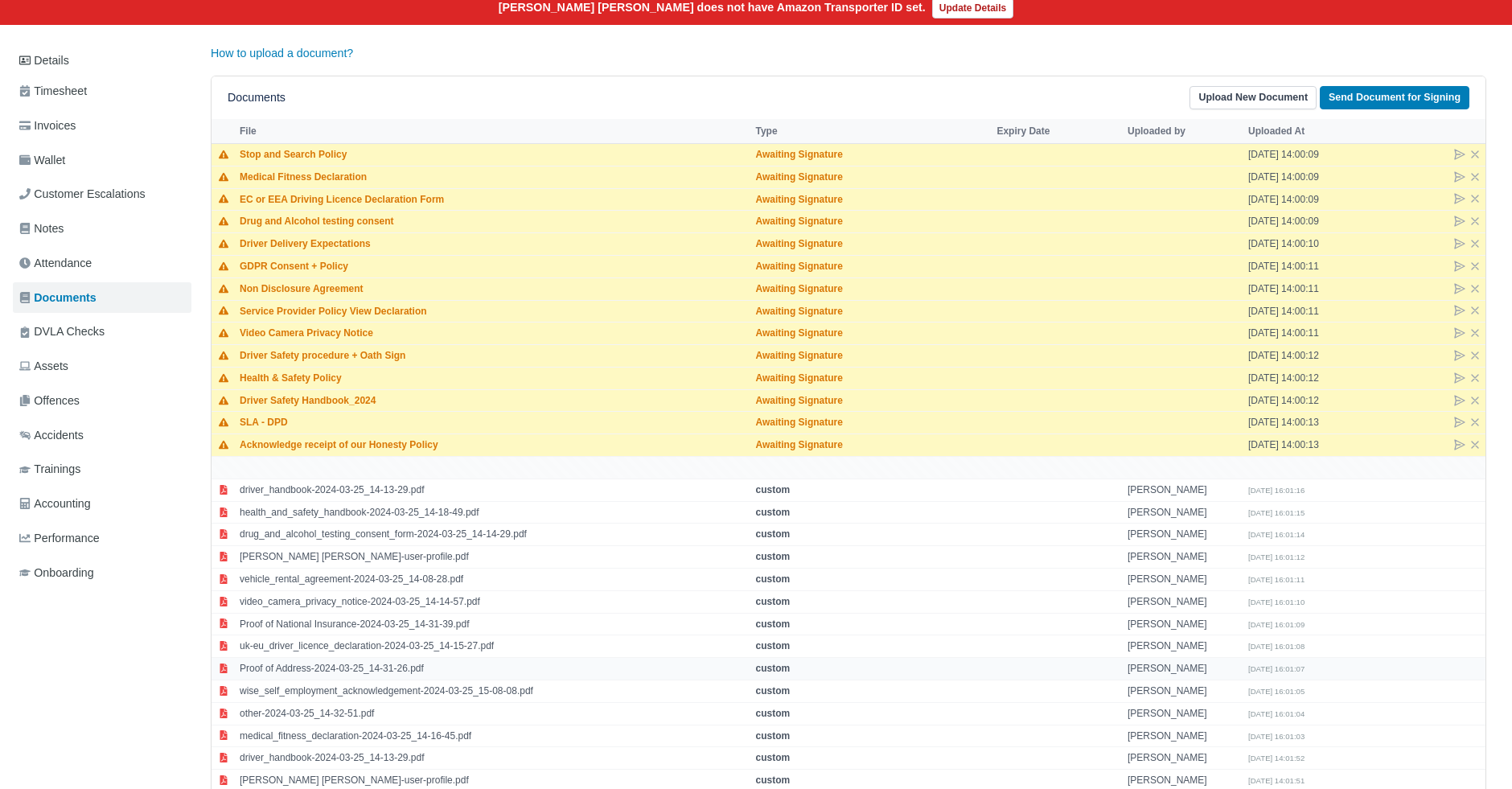
scroll to position [399, 0]
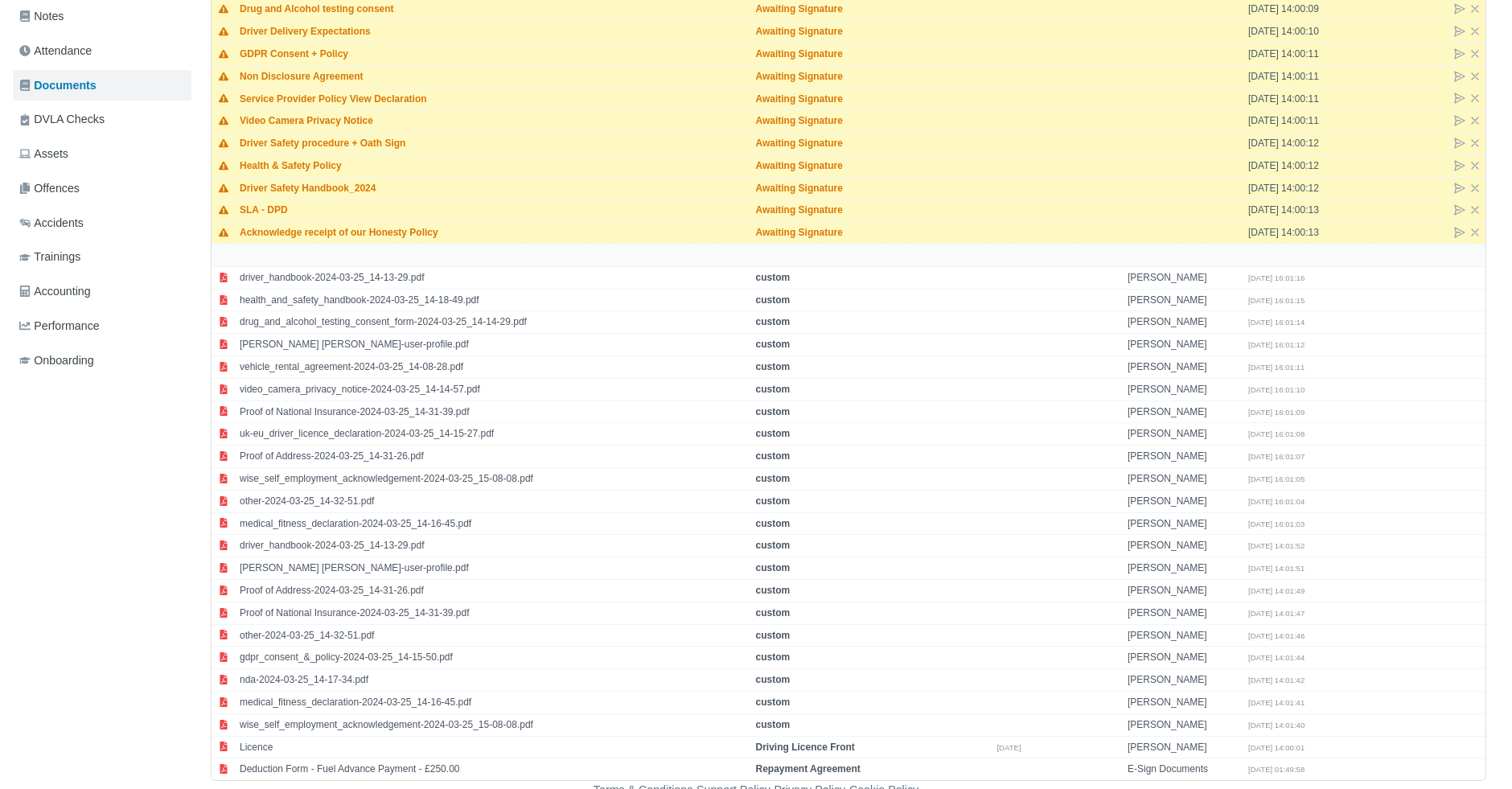
click at [353, 251] on td at bounding box center [849, 255] width 1274 height 23
click at [334, 563] on td "[PERSON_NAME] [PERSON_NAME]-user-profile.pdf" at bounding box center [493, 568] width 515 height 23
select select "custom"
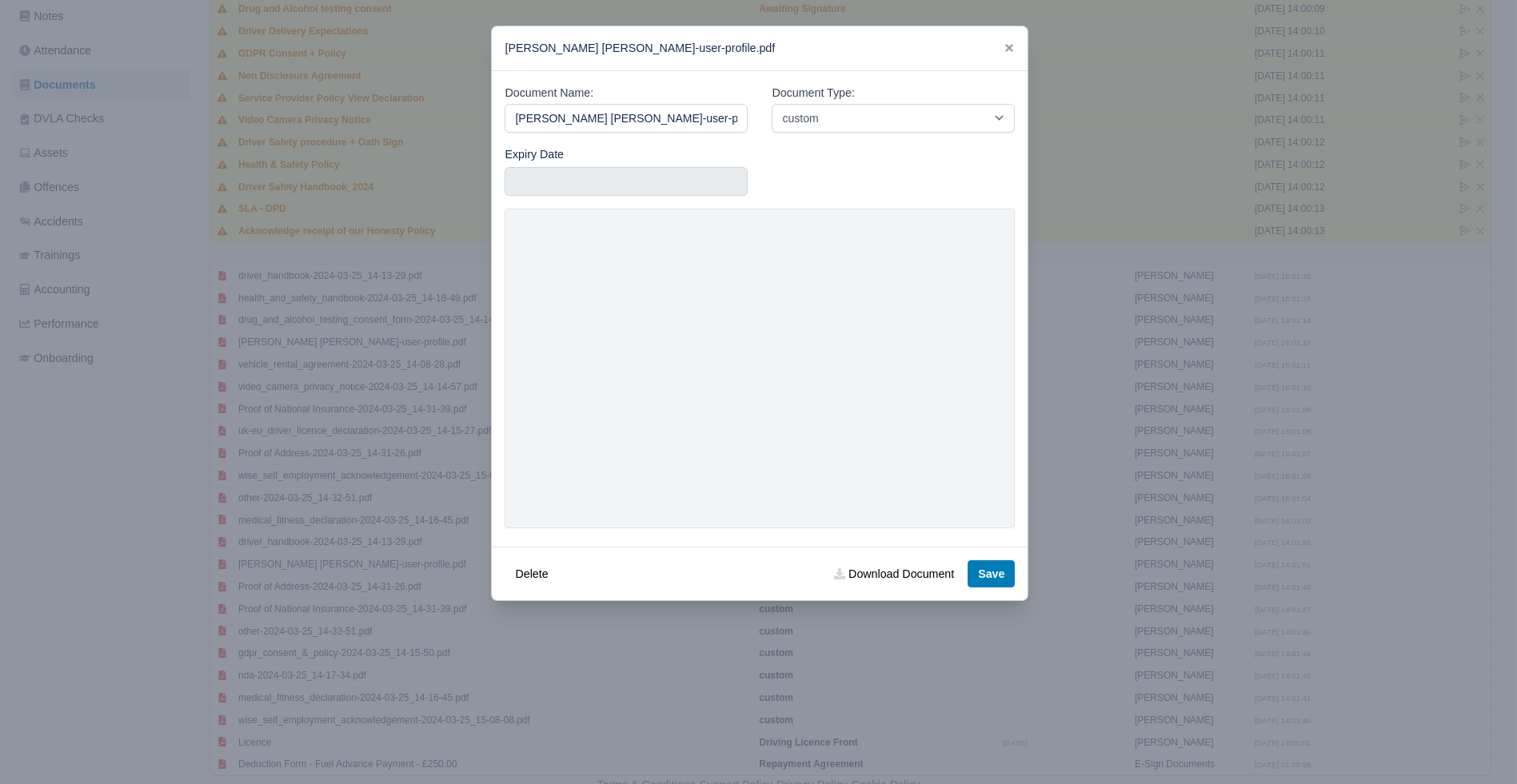
click at [1004, 47] on icon at bounding box center [1009, 47] width 11 height 11
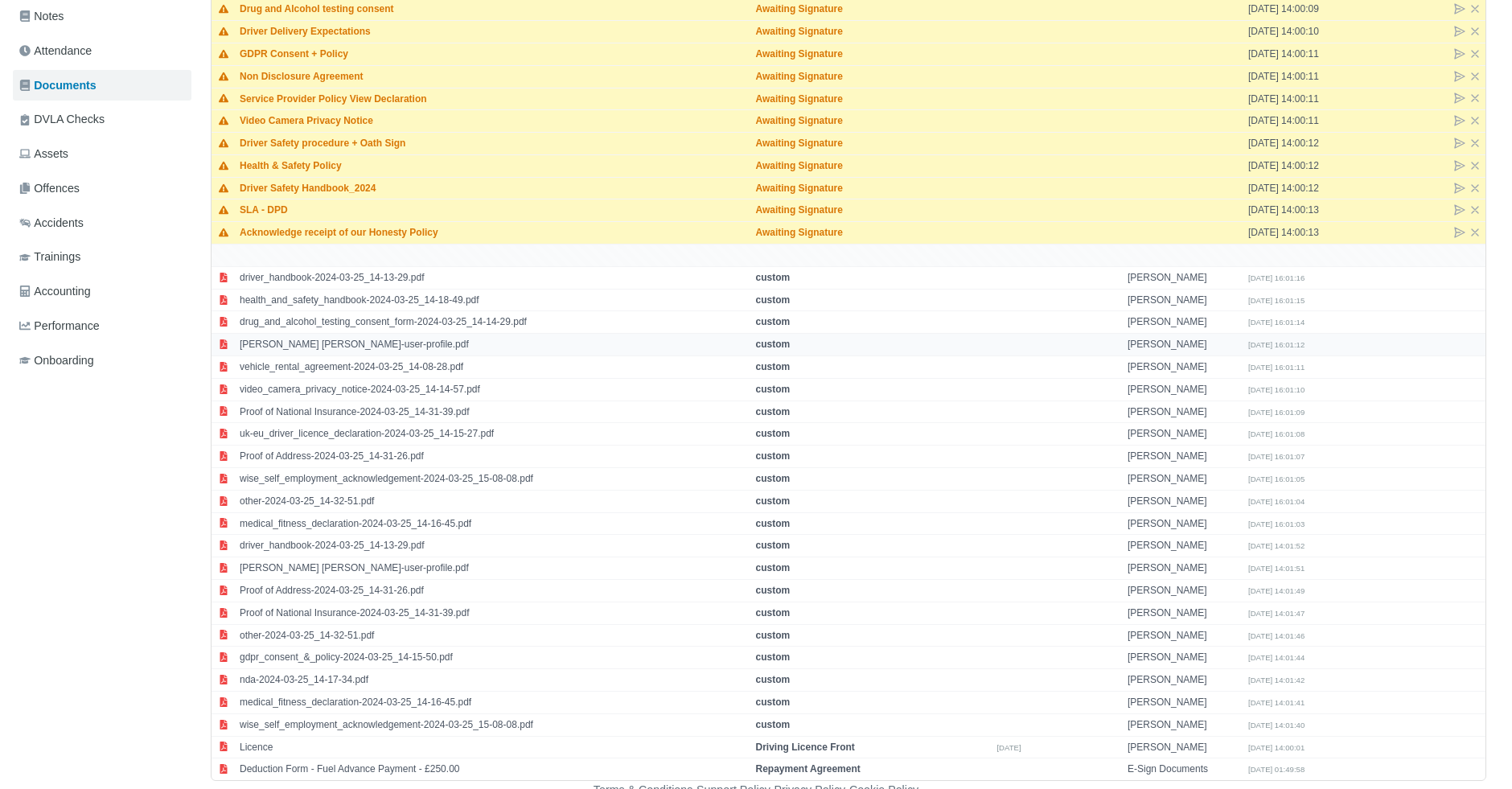
click at [330, 334] on td "[PERSON_NAME] [PERSON_NAME]-user-profile.pdf" at bounding box center [493, 344] width 515 height 23
select select "custom"
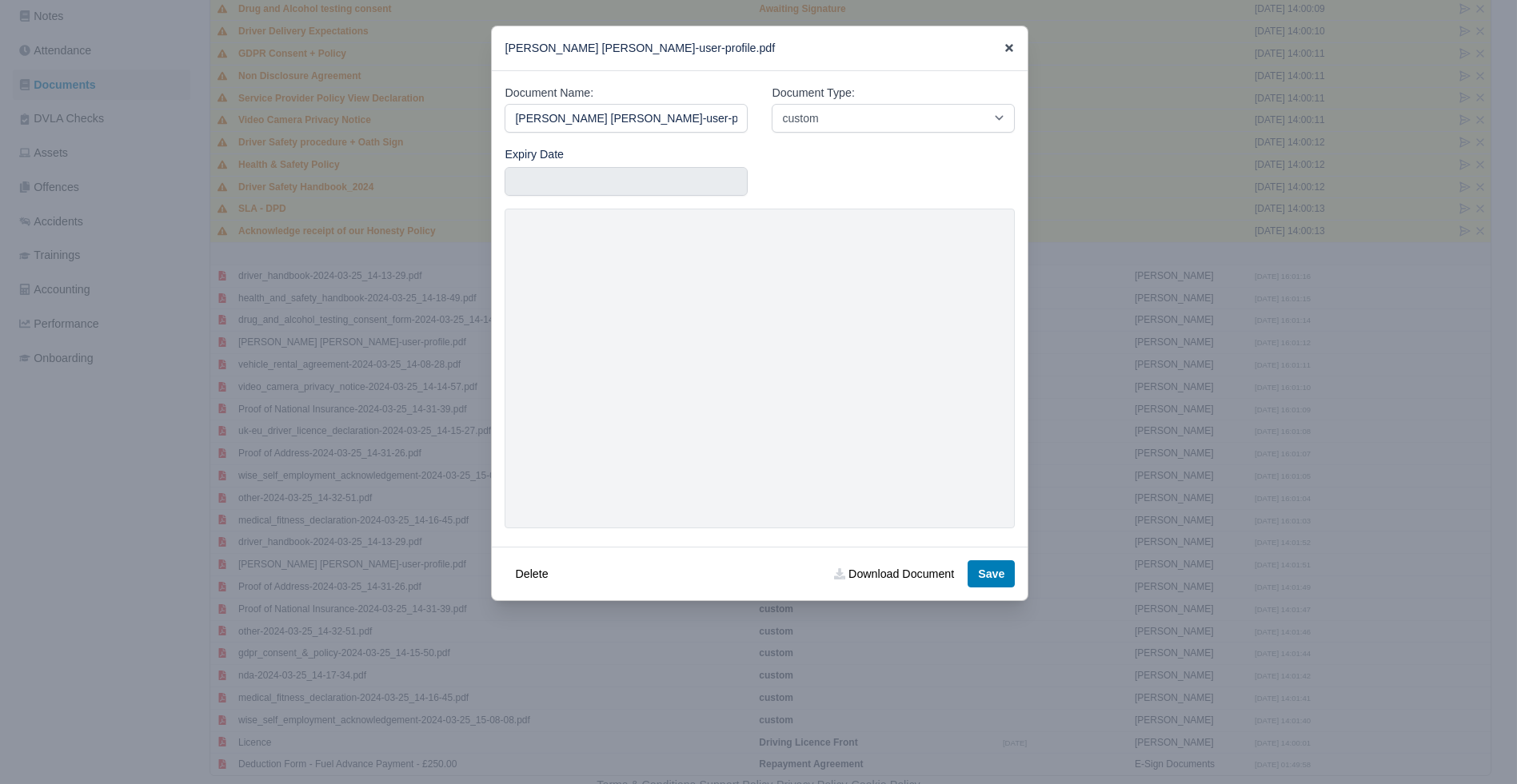
click at [1006, 43] on icon at bounding box center [1009, 47] width 11 height 11
